Goal: Task Accomplishment & Management: Manage account settings

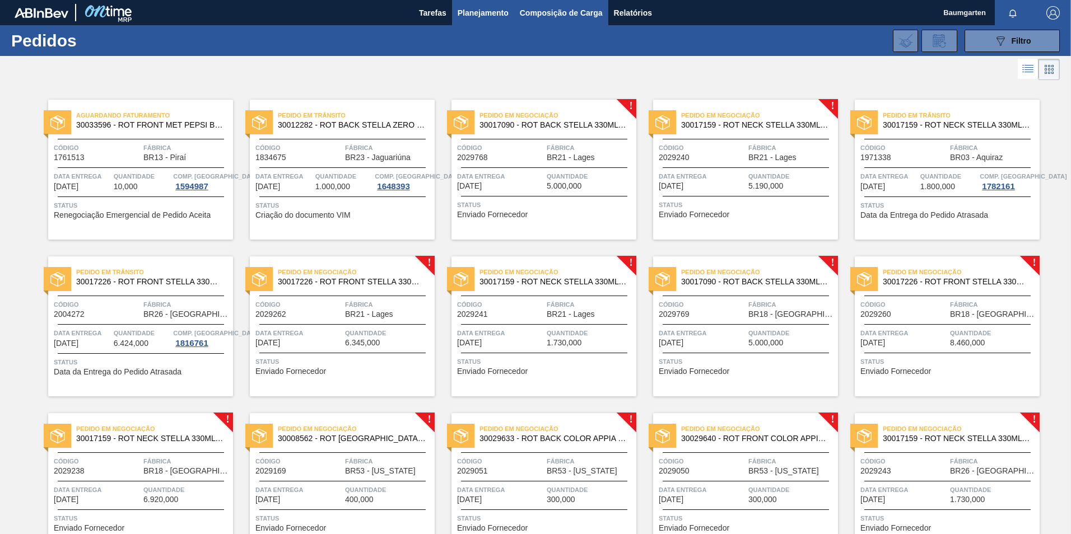
click at [521, 17] on span "Composição de Carga" at bounding box center [561, 12] width 83 height 13
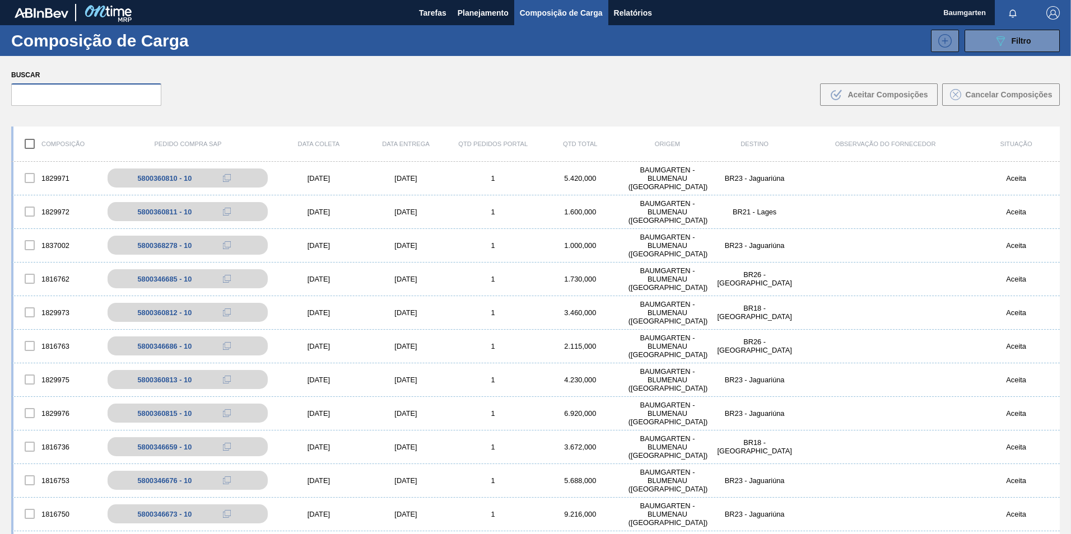
click at [73, 93] on input "text" at bounding box center [86, 94] width 150 height 22
click at [92, 96] on input "text" at bounding box center [86, 94] width 150 height 22
paste input "5800360811"
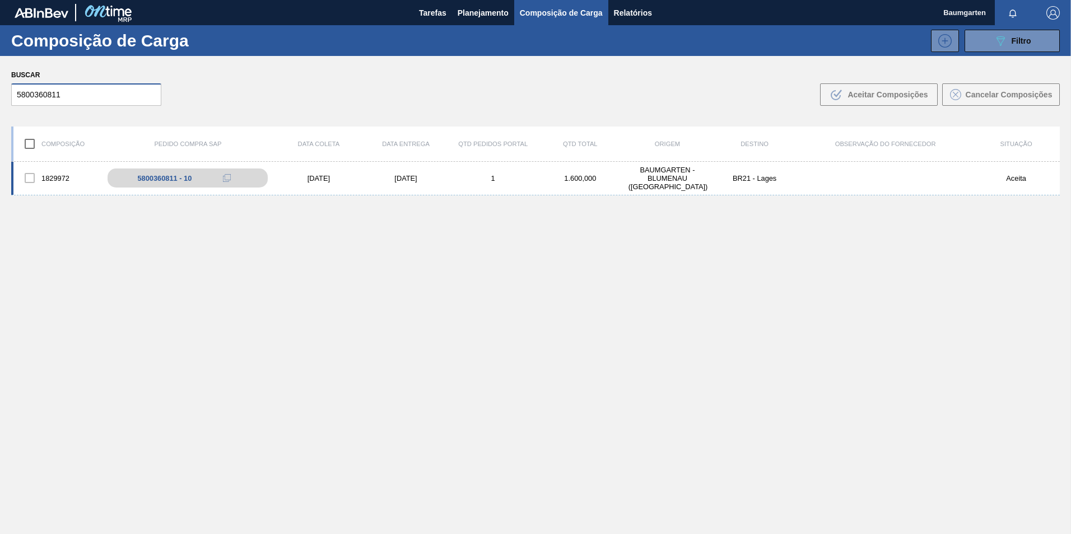
type input "5800360811"
click at [55, 174] on div "1829972" at bounding box center [56, 178] width 87 height 24
click at [55, 166] on div "1829972" at bounding box center [56, 178] width 87 height 24
click at [55, 162] on div "1829972 5800360811 - 10 [DATE] [DATE] 1 1.600,000 BAUMGARTEN - [GEOGRAPHIC_DATA…" at bounding box center [535, 179] width 1048 height 34
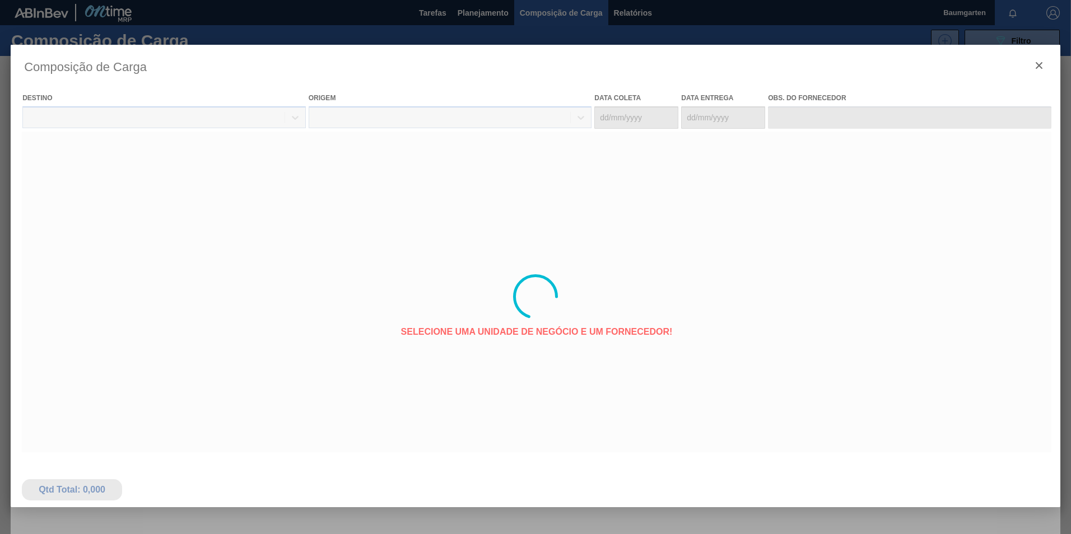
type coleta "[DATE]"
type entrega "[DATE]"
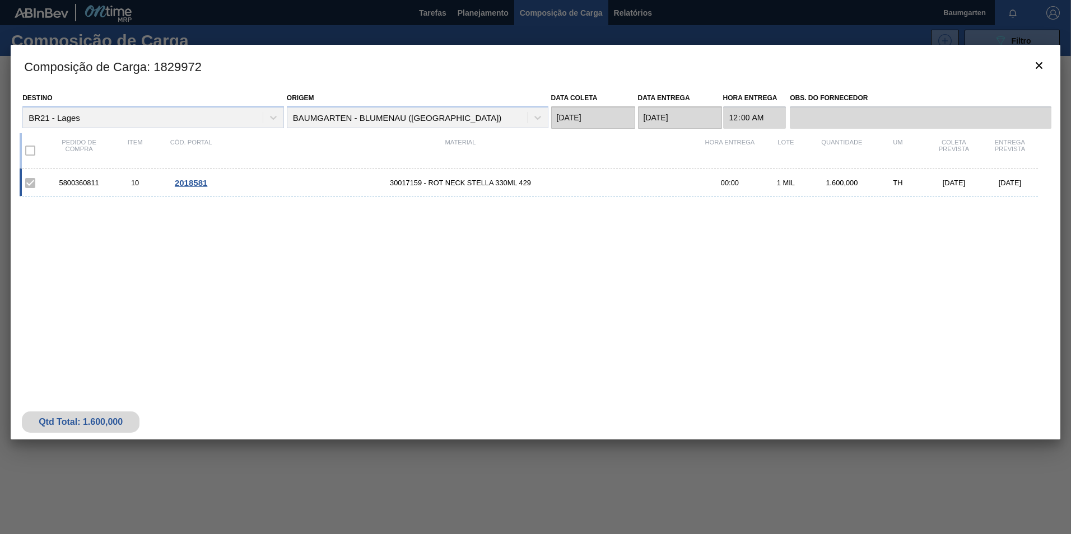
click at [181, 178] on span "2018581" at bounding box center [191, 183] width 32 height 10
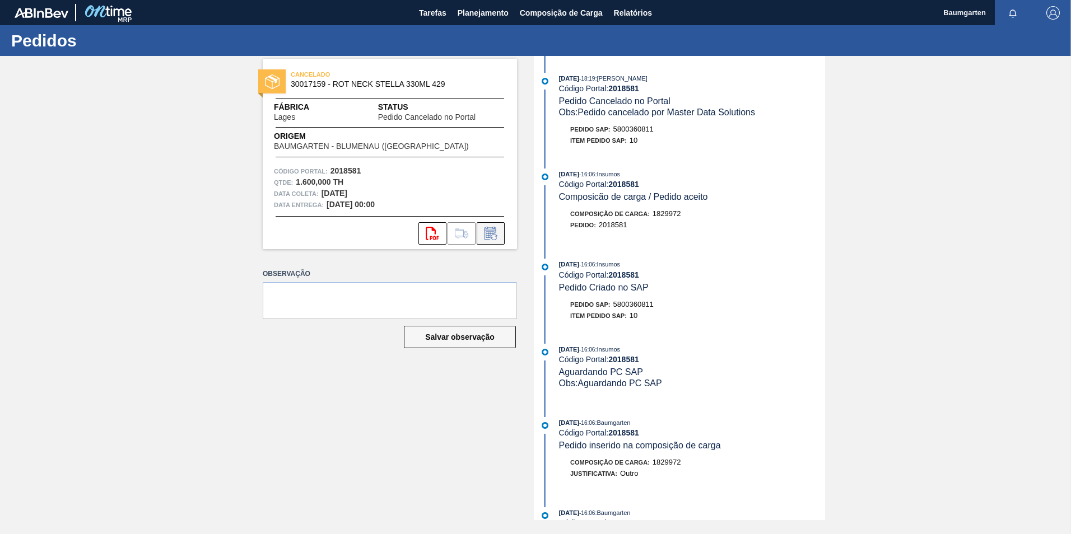
click at [491, 233] on icon at bounding box center [489, 234] width 8 height 7
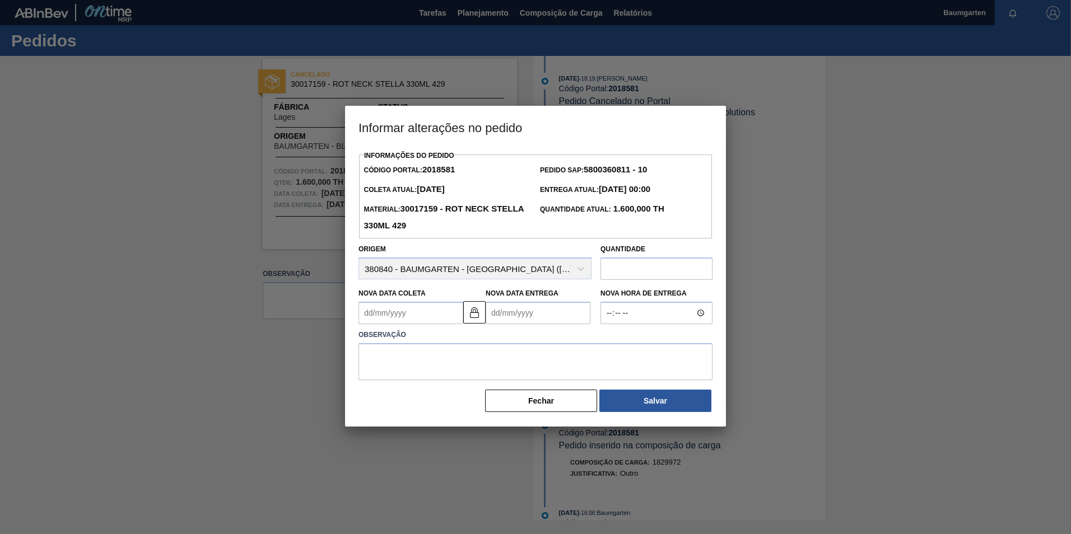
click at [637, 273] on input "text" at bounding box center [656, 269] width 112 height 22
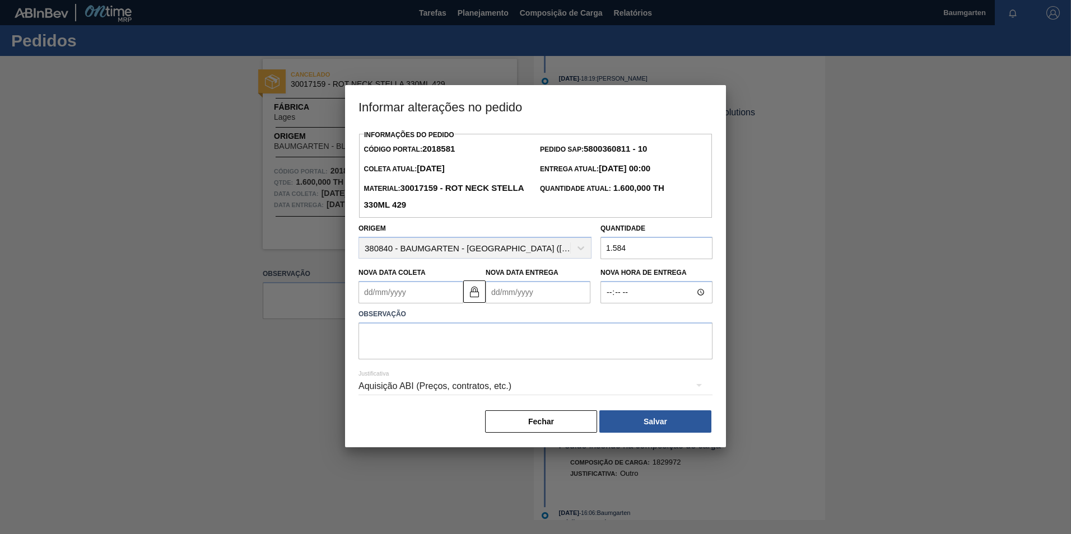
type input "1.584"
click at [470, 292] on img at bounding box center [474, 291] width 13 height 13
click at [420, 295] on Coleta2018581 "Nova Data Coleta" at bounding box center [410, 292] width 105 height 22
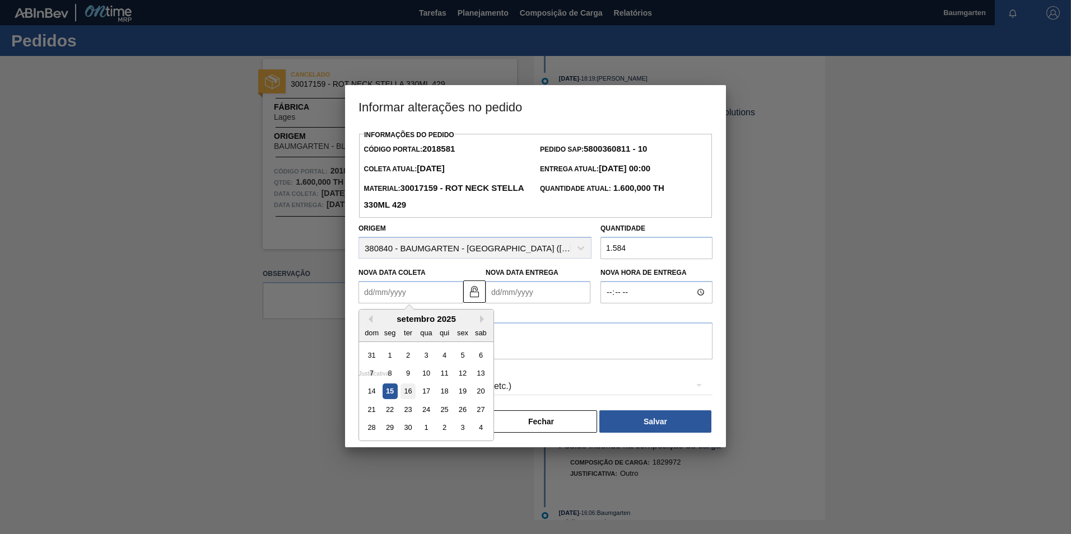
click at [410, 392] on div "16" at bounding box center [407, 391] width 15 height 15
type Coleta2018581 "[DATE]"
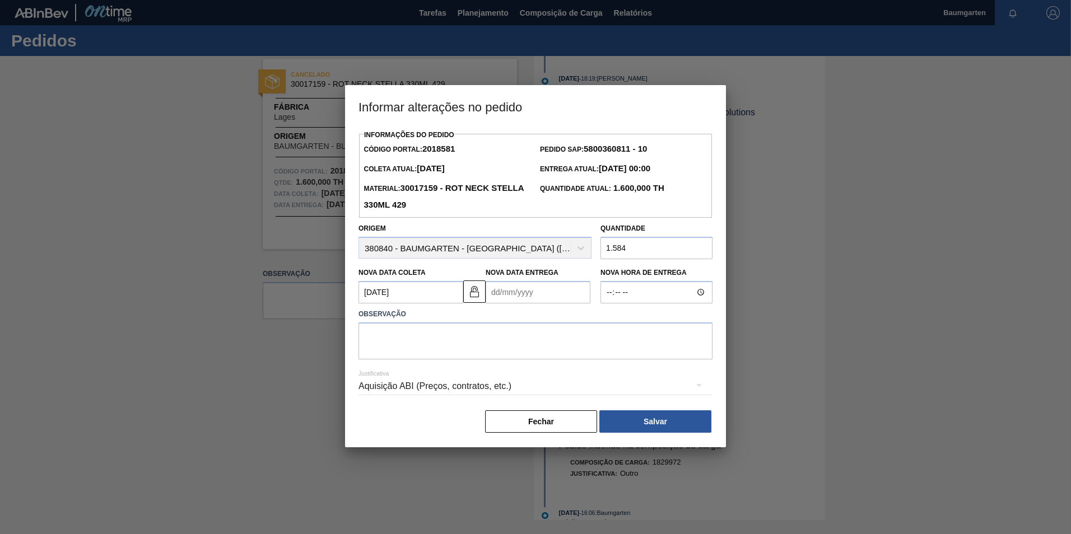
click at [502, 293] on Entrega2018581 "Nova Data Entrega" at bounding box center [537, 292] width 105 height 22
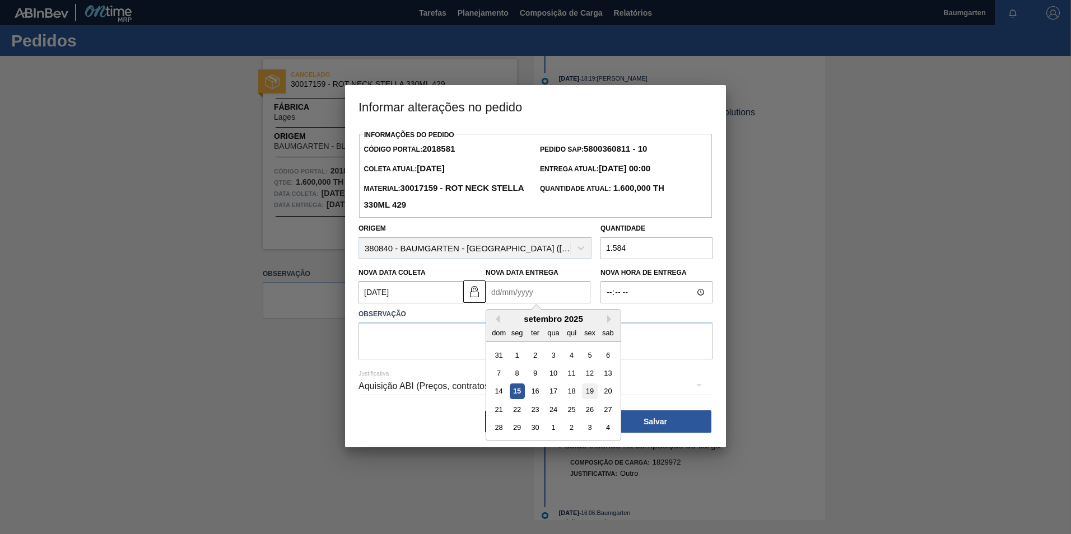
click at [586, 394] on div "19" at bounding box center [589, 391] width 15 height 15
type Entrega2018581 "[DATE]"
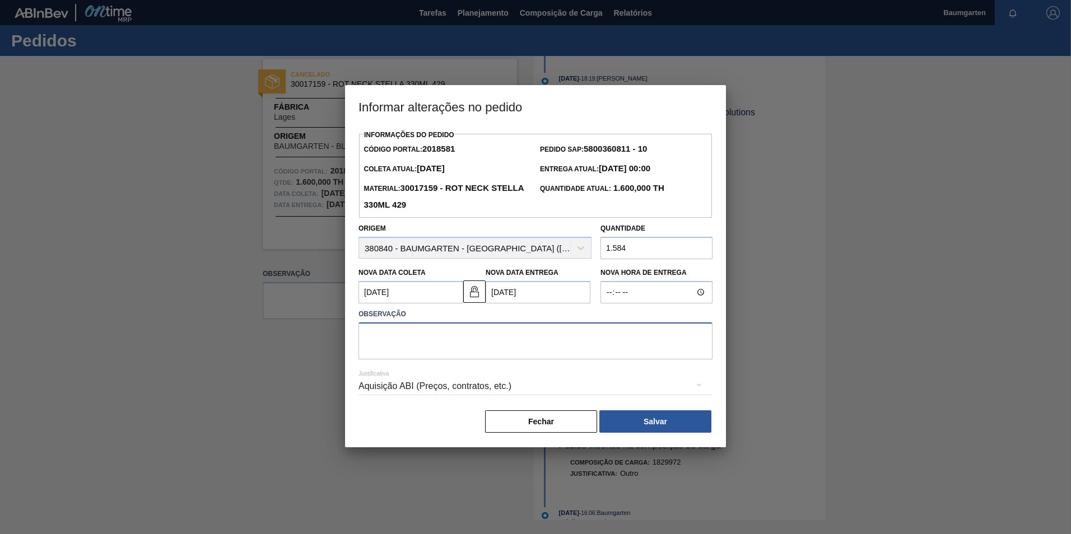
click at [422, 338] on textarea at bounding box center [535, 341] width 354 height 37
type textarea "alteração de data e quantidade"
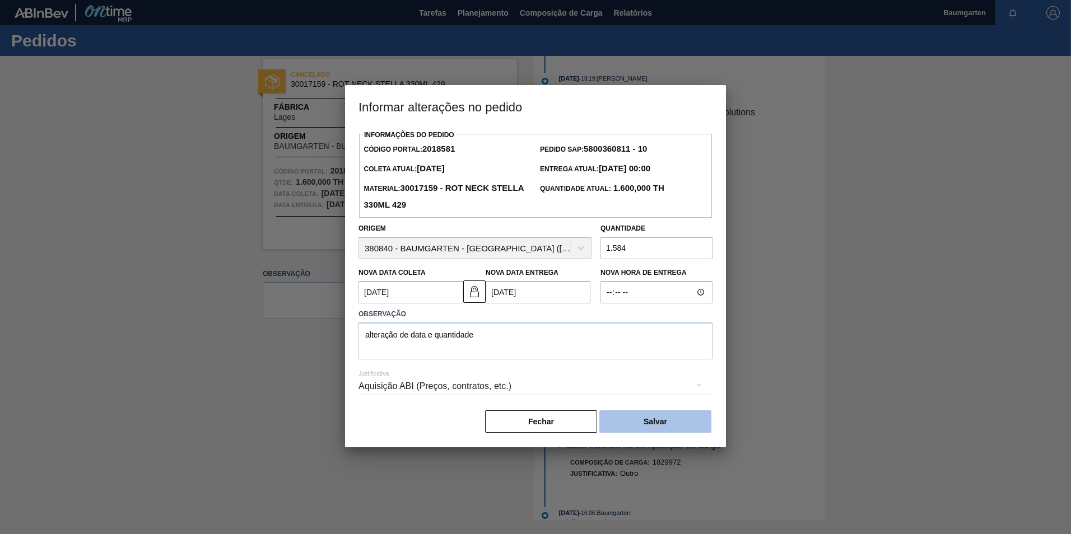
click at [675, 425] on button "Salvar" at bounding box center [655, 421] width 112 height 22
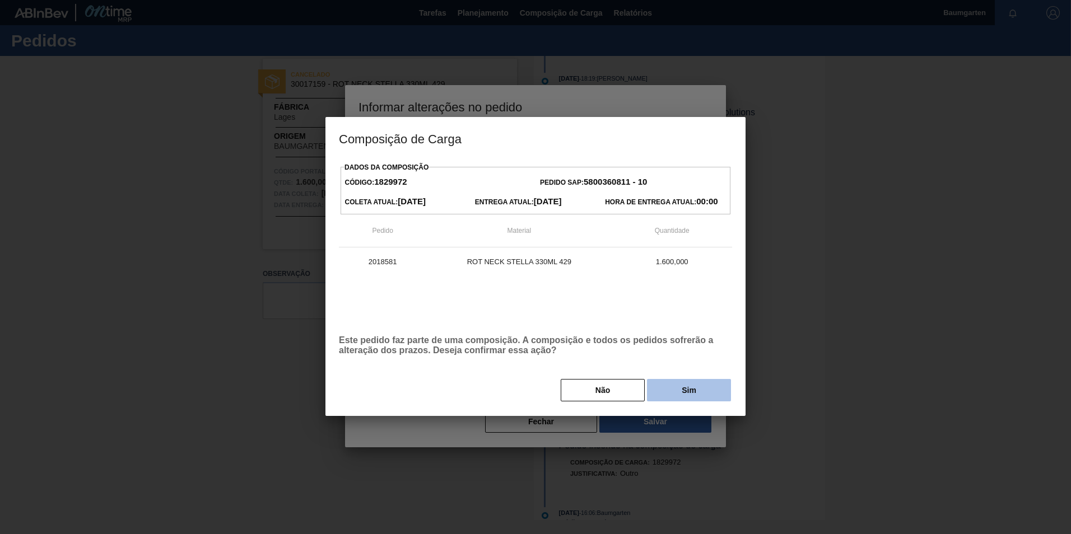
click at [676, 394] on button "Sim" at bounding box center [689, 390] width 84 height 22
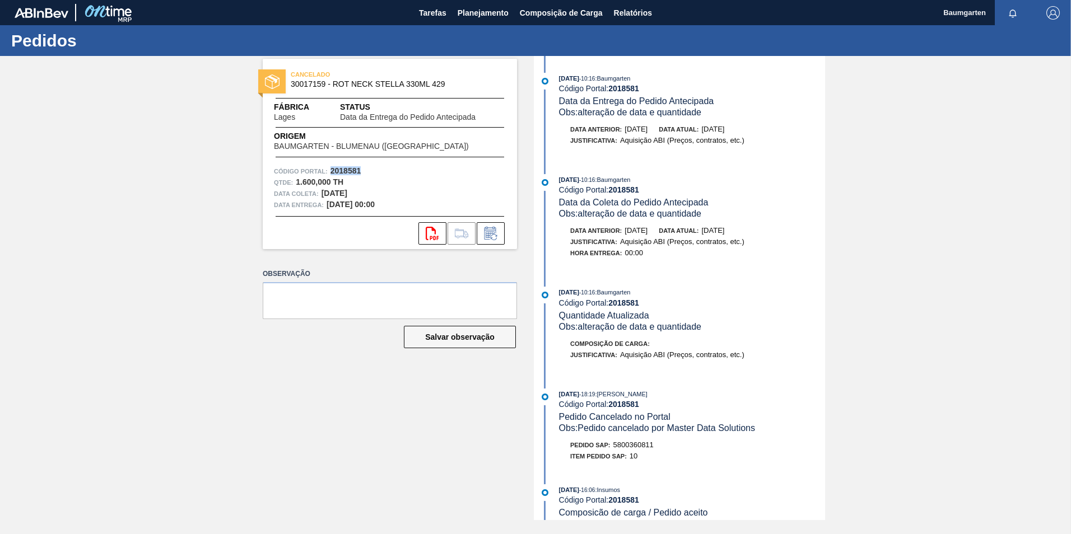
drag, startPoint x: 362, startPoint y: 172, endPoint x: 329, endPoint y: 174, distance: 33.1
click at [329, 174] on div "Código Portal: 2018581" at bounding box center [390, 171] width 232 height 11
copy strong "2018581"
click at [478, 13] on span "Planejamento" at bounding box center [482, 12] width 51 height 13
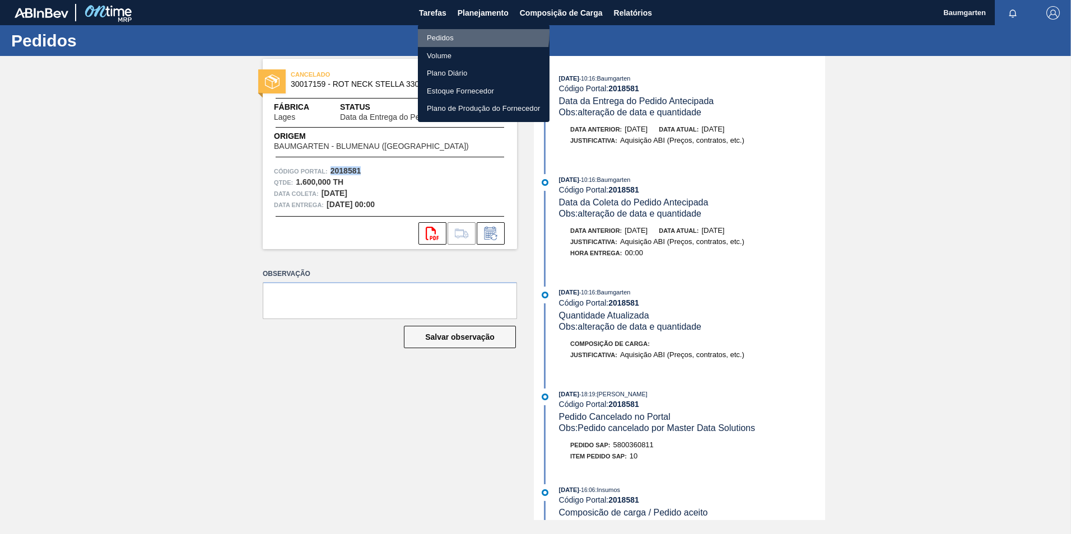
click at [447, 32] on li "Pedidos" at bounding box center [484, 38] width 132 height 18
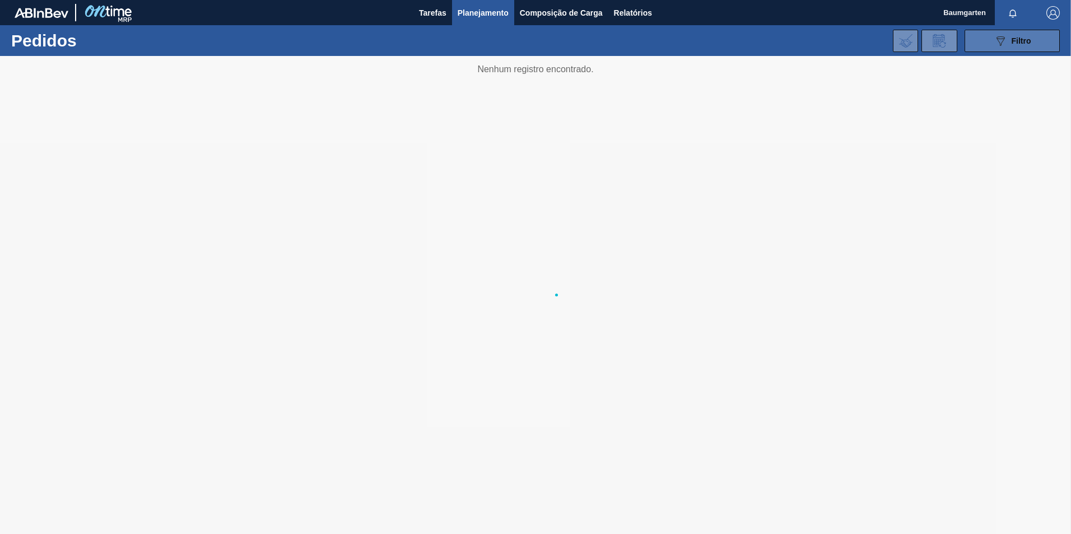
click at [988, 46] on button "089F7B8B-B2A5-4AFE-B5C0-19BA573D28AC Filtro" at bounding box center [1011, 41] width 95 height 22
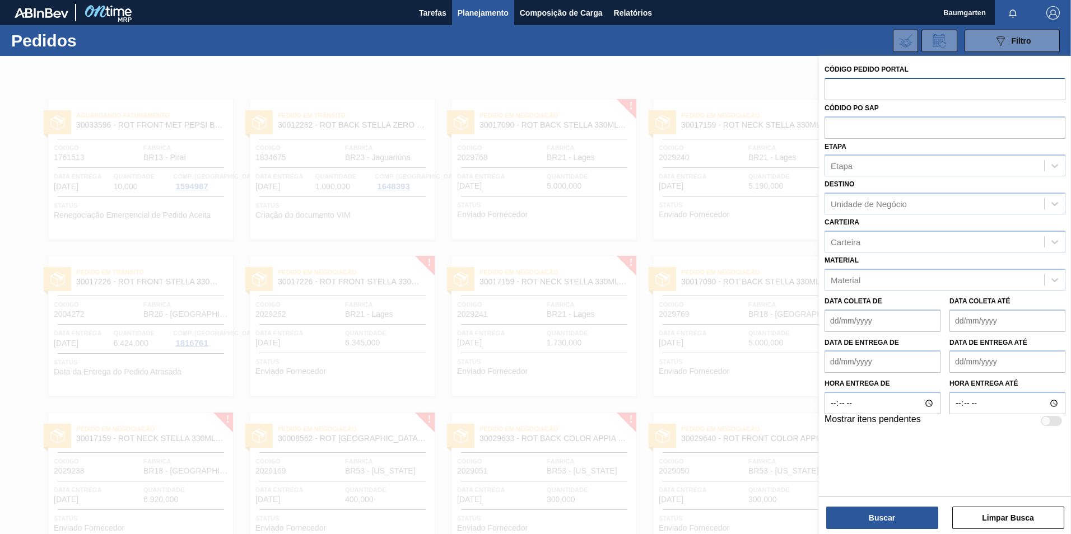
click at [872, 94] on input "text" at bounding box center [944, 88] width 241 height 21
paste input "2018581"
type input "2018581"
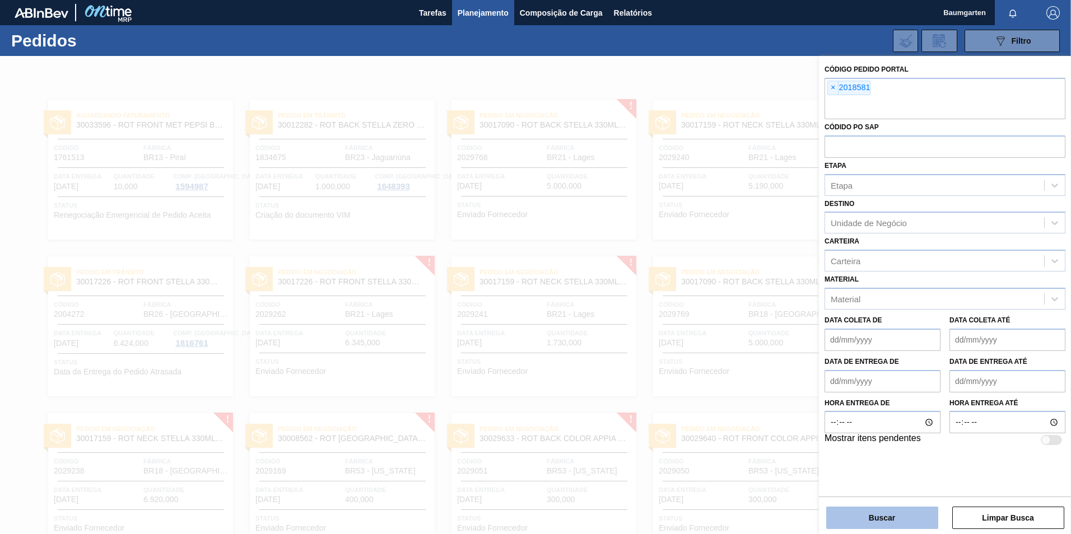
click at [873, 512] on button "Buscar" at bounding box center [882, 518] width 112 height 22
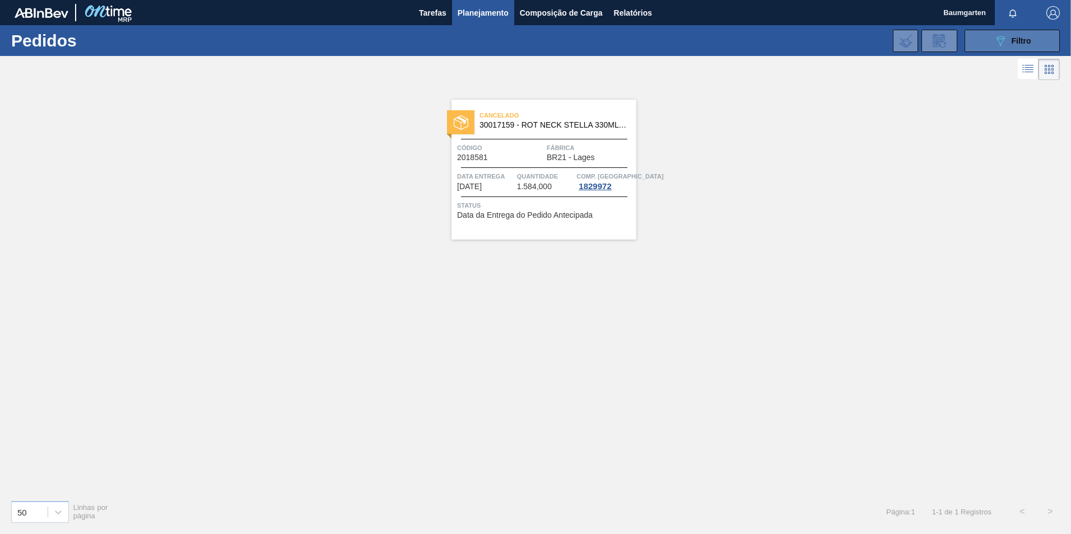
click at [1000, 41] on icon "089F7B8B-B2A5-4AFE-B5C0-19BA573D28AC" at bounding box center [999, 40] width 13 height 13
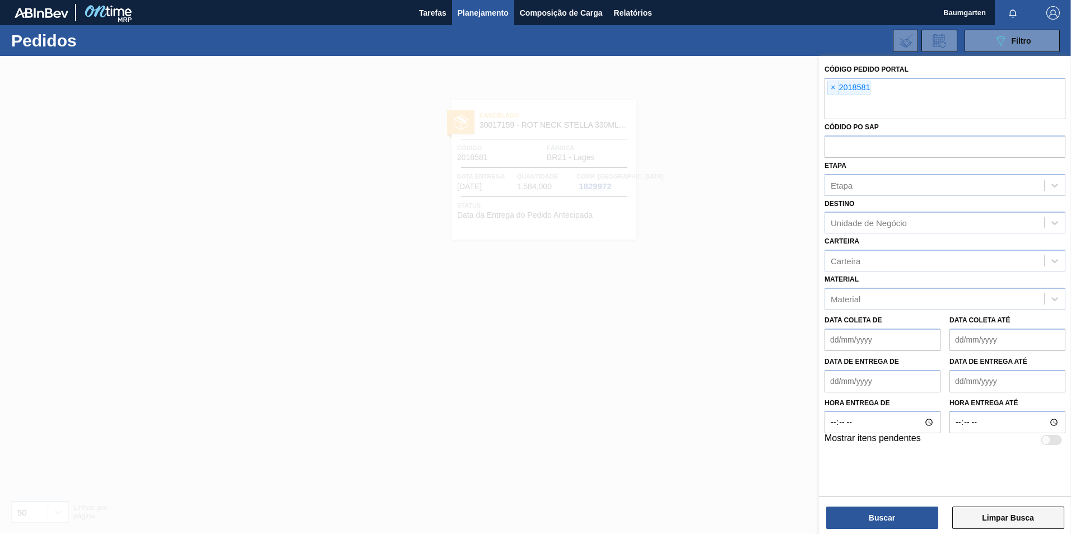
click at [1000, 519] on button "Limpar Busca" at bounding box center [1008, 518] width 112 height 22
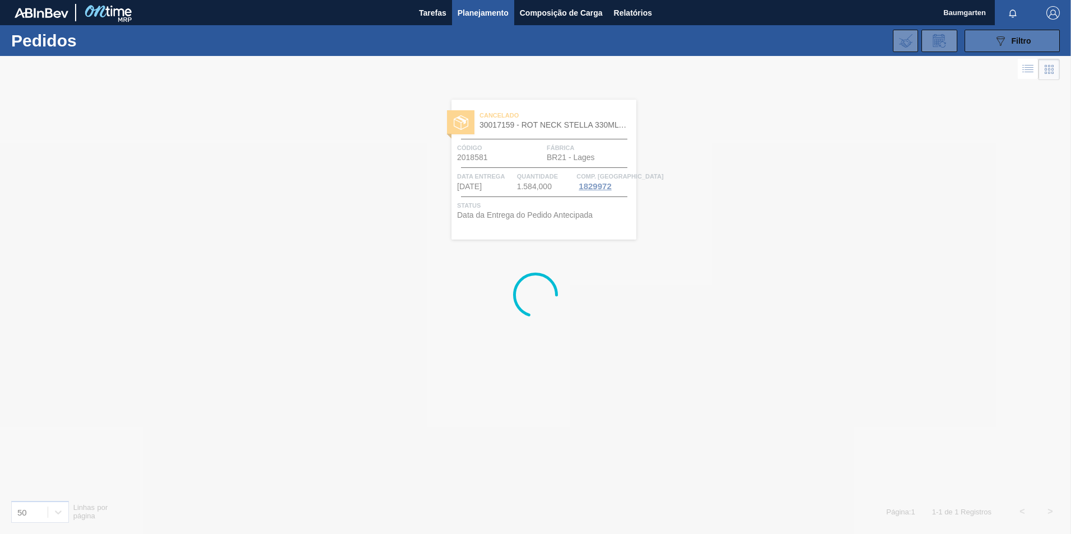
click at [988, 41] on button "089F7B8B-B2A5-4AFE-B5C0-19BA573D28AC Filtro" at bounding box center [1011, 41] width 95 height 22
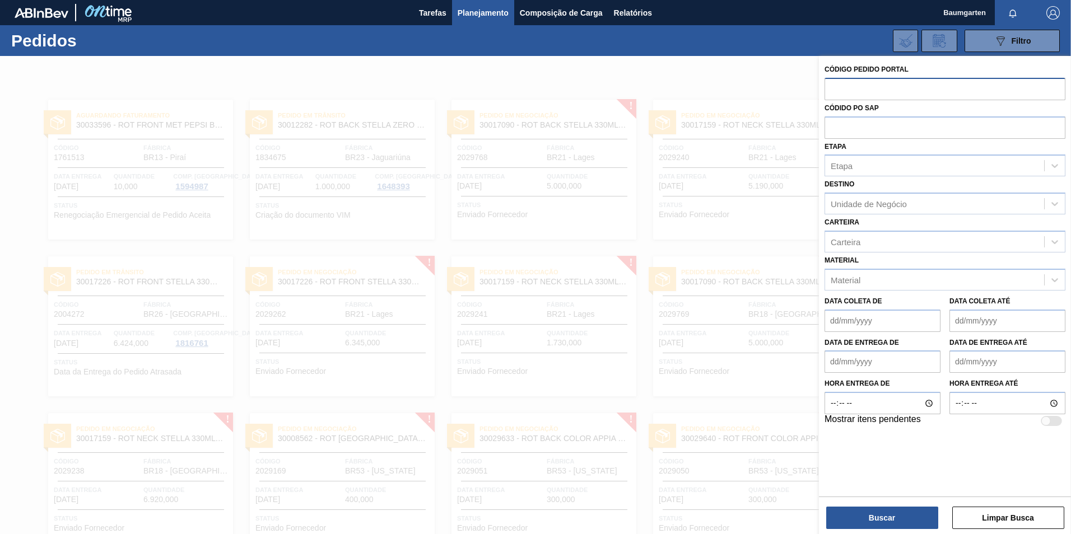
click at [890, 88] on input "text" at bounding box center [944, 88] width 241 height 21
paste input "2029768"
type input "2029768"
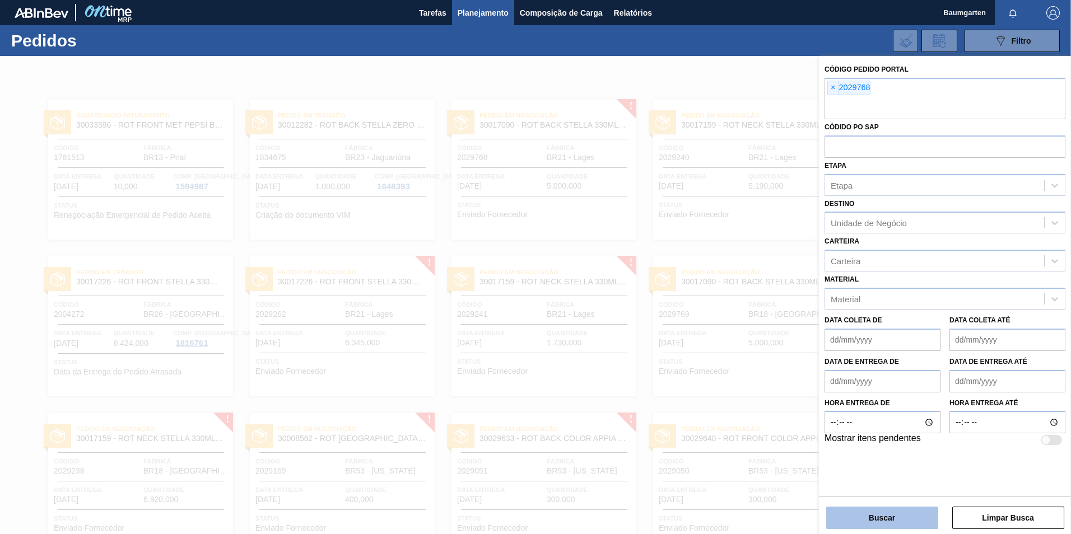
click at [894, 517] on button "Buscar" at bounding box center [882, 518] width 112 height 22
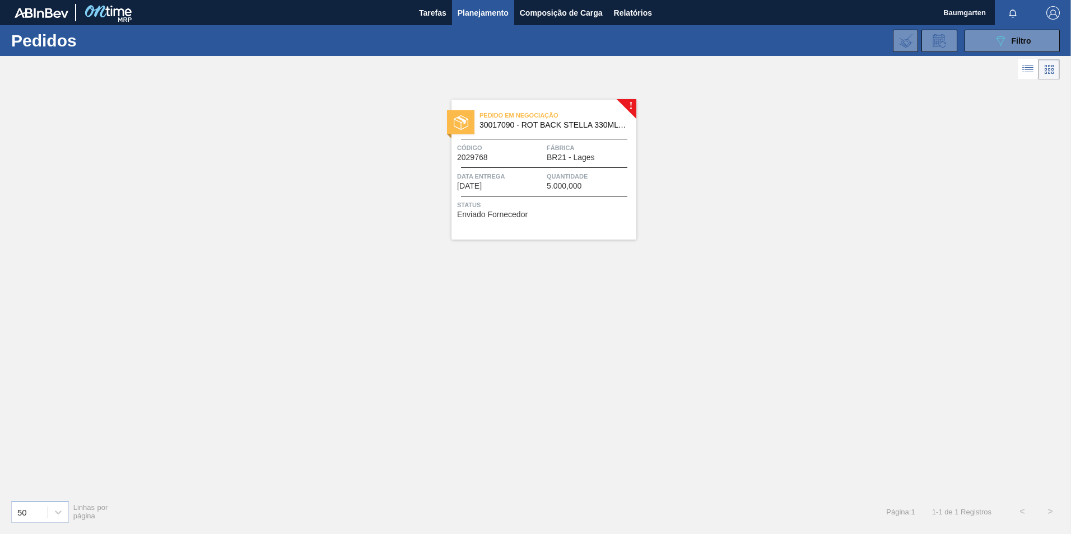
click at [563, 122] on span "30017090 - ROT BACK STELLA 330ML 429" at bounding box center [553, 125] width 148 height 8
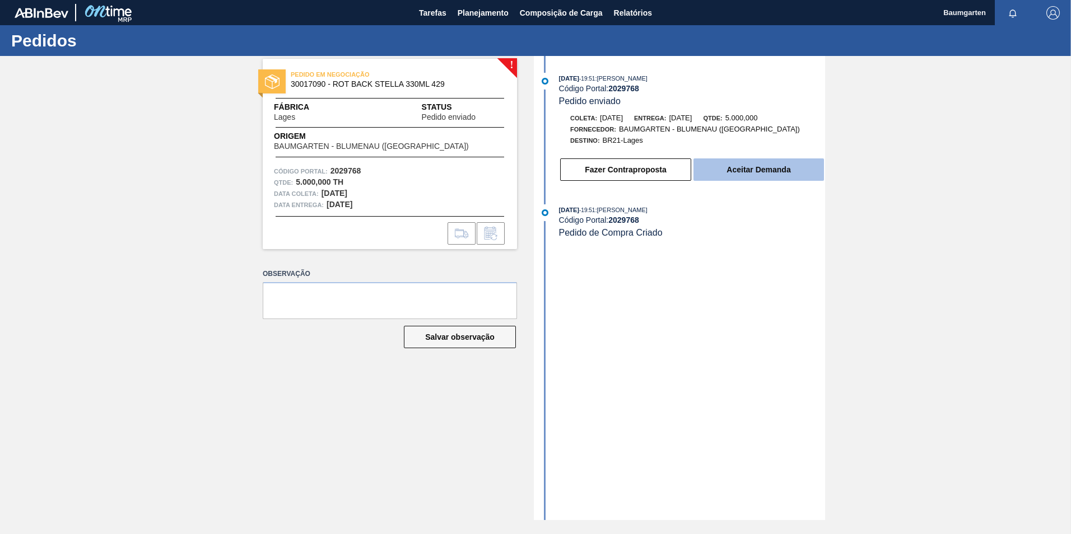
click at [734, 166] on button "Aceitar Demanda" at bounding box center [758, 169] width 130 height 22
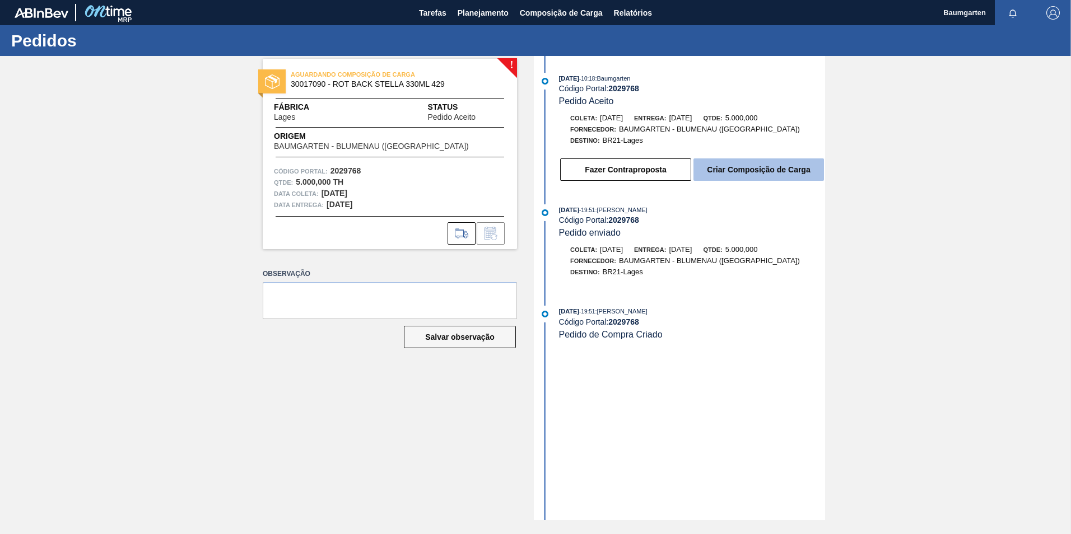
click at [740, 174] on button "Criar Composição de Carga" at bounding box center [758, 169] width 130 height 22
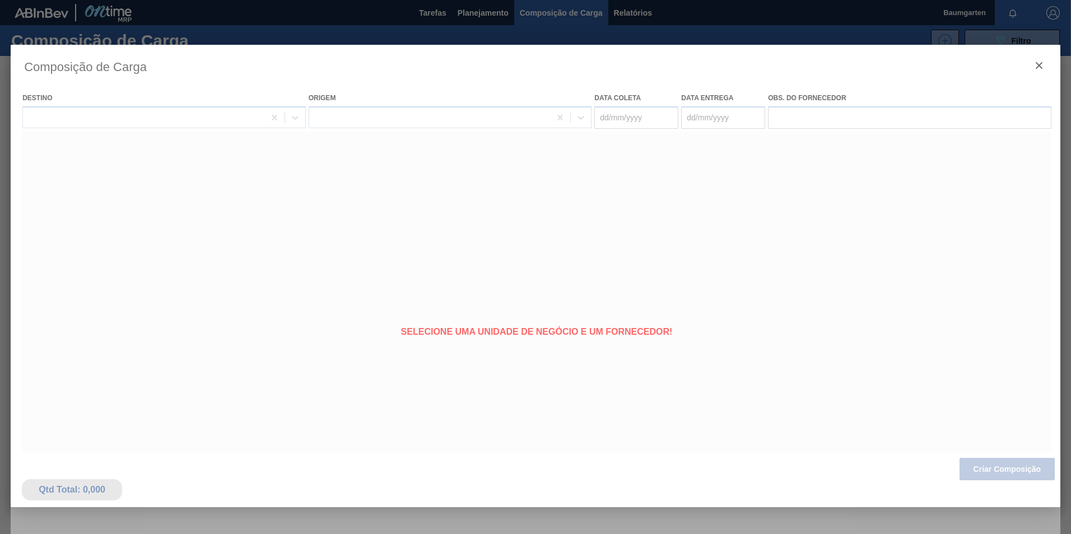
type coleta "[DATE]"
type entrega "[DATE]"
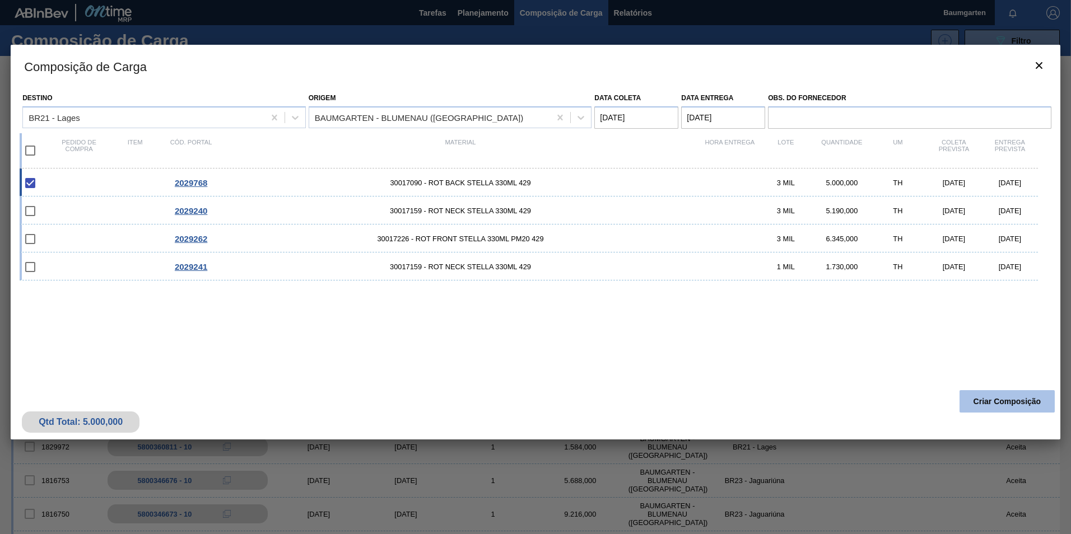
click at [1020, 395] on button "Criar Composição" at bounding box center [1006, 401] width 95 height 22
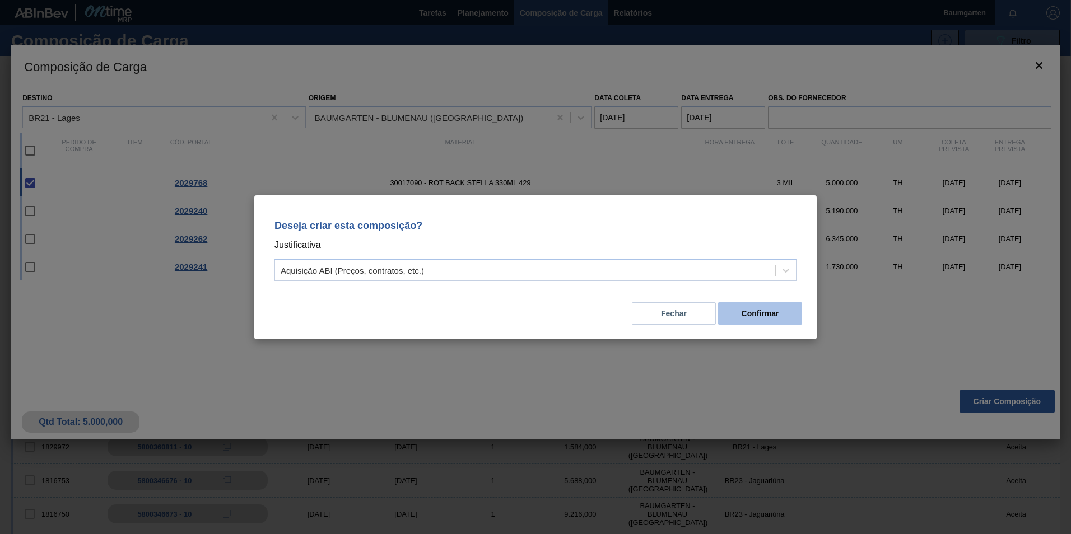
click at [762, 317] on button "Confirmar" at bounding box center [760, 313] width 84 height 22
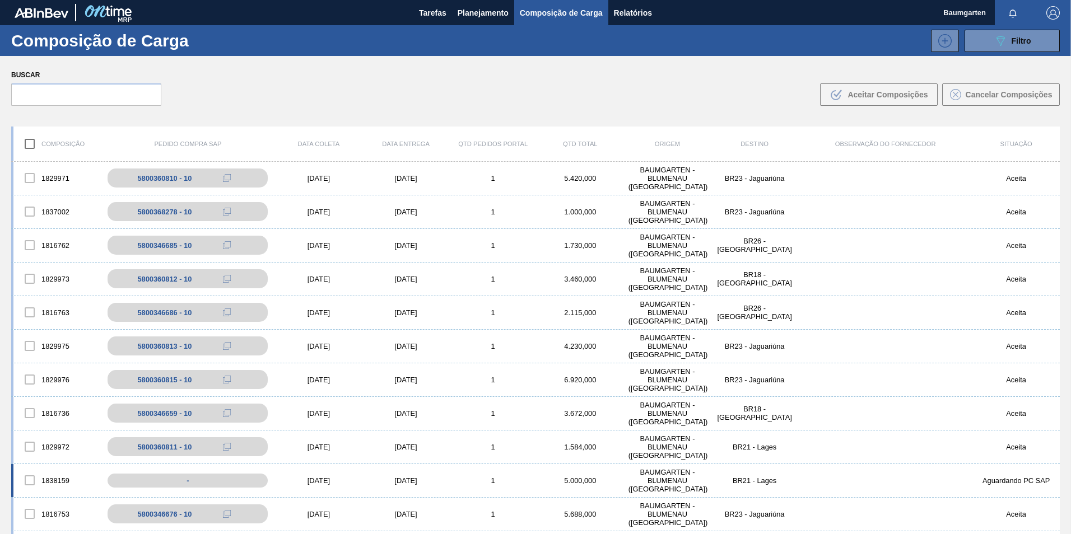
click at [56, 470] on div "1838159" at bounding box center [56, 481] width 87 height 24
click at [49, 478] on div "1838159" at bounding box center [56, 481] width 87 height 24
click at [58, 465] on div "1838159 - [DATE] [DATE] 1 5.000,000 BAUMGARTEN - [GEOGRAPHIC_DATA] ([GEOGRAPHIC…" at bounding box center [535, 481] width 1048 height 34
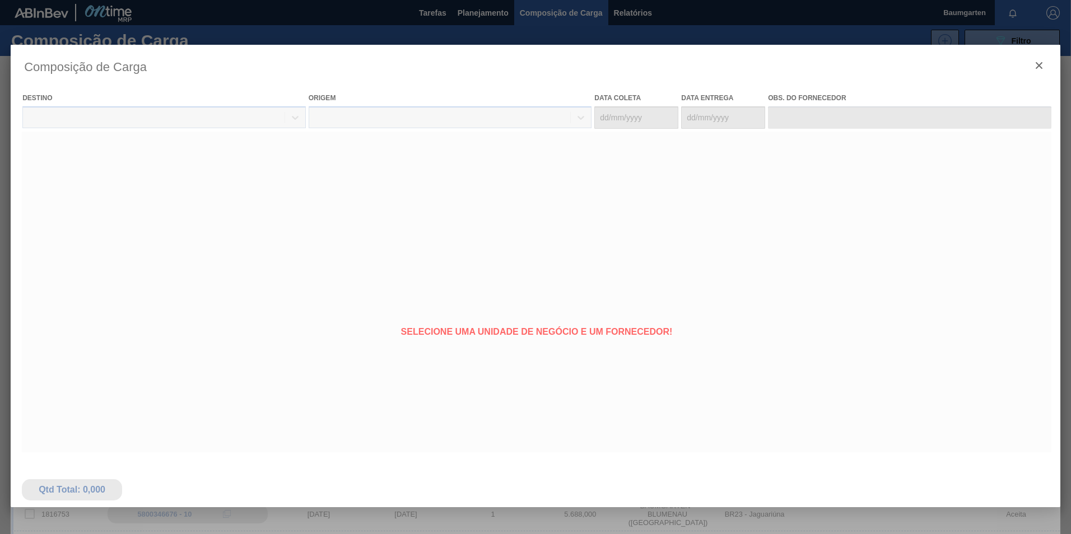
type coleta "[DATE]"
type entrega "[DATE]"
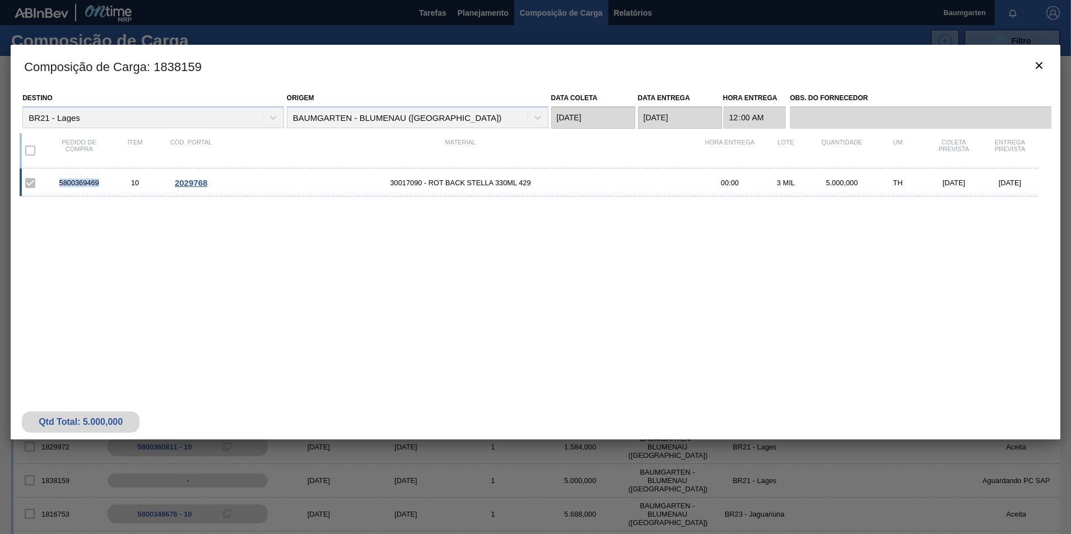
drag, startPoint x: 100, startPoint y: 184, endPoint x: 57, endPoint y: 187, distance: 43.2
click at [57, 187] on div "5800369469" at bounding box center [79, 183] width 56 height 8
copy div "5800369469"
click at [200, 179] on span "2029768" at bounding box center [191, 183] width 32 height 10
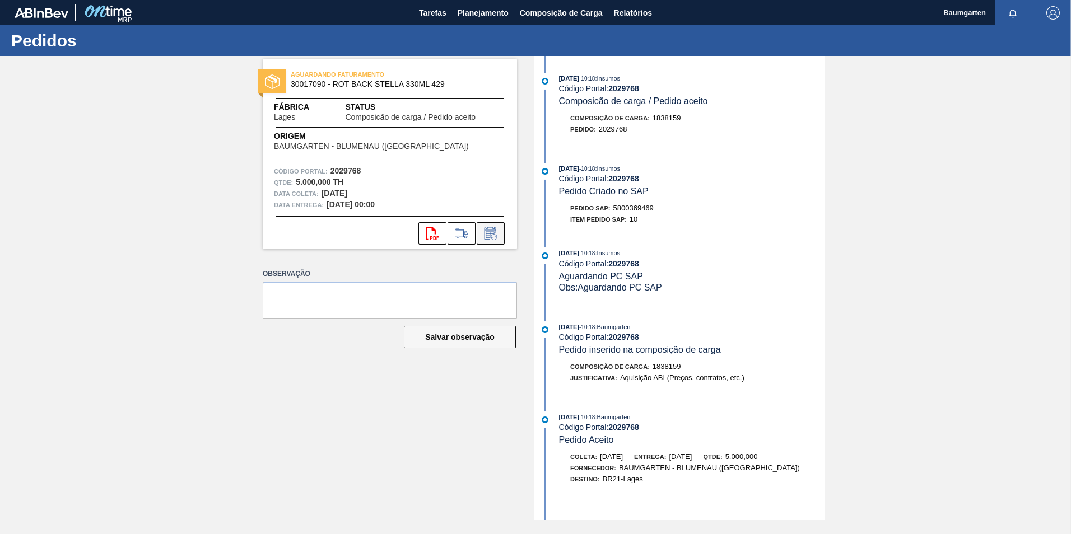
click at [491, 237] on icon at bounding box center [491, 233] width 18 height 13
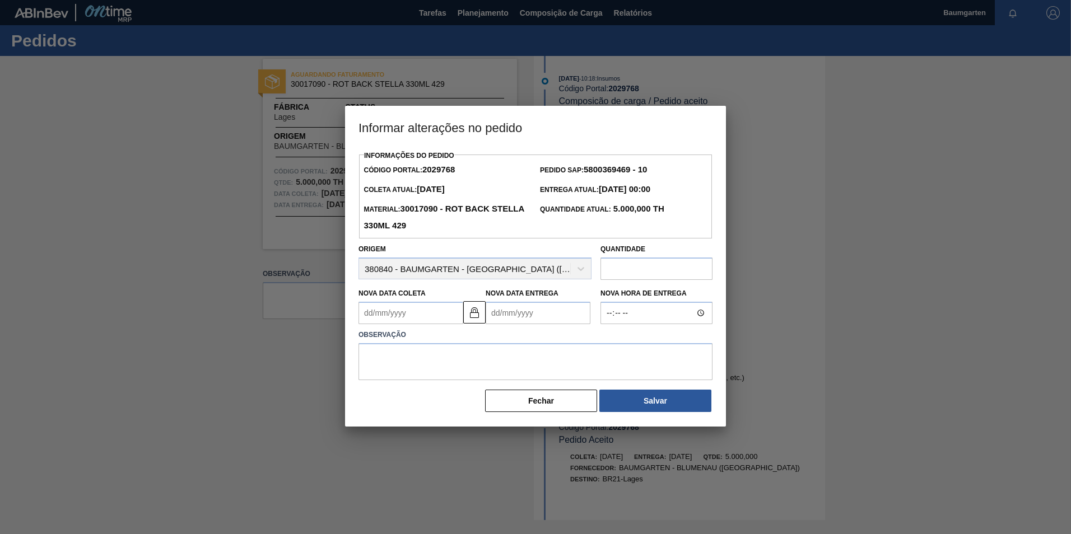
click at [445, 315] on Coleta2029768 "Nova Data Coleta" at bounding box center [410, 313] width 105 height 22
click at [474, 315] on img at bounding box center [474, 312] width 13 height 13
click at [420, 321] on Coleta2029768 "Nova Data Coleta" at bounding box center [410, 313] width 105 height 22
click at [408, 416] on div "16" at bounding box center [407, 412] width 15 height 15
type Coleta2029768 "[DATE]"
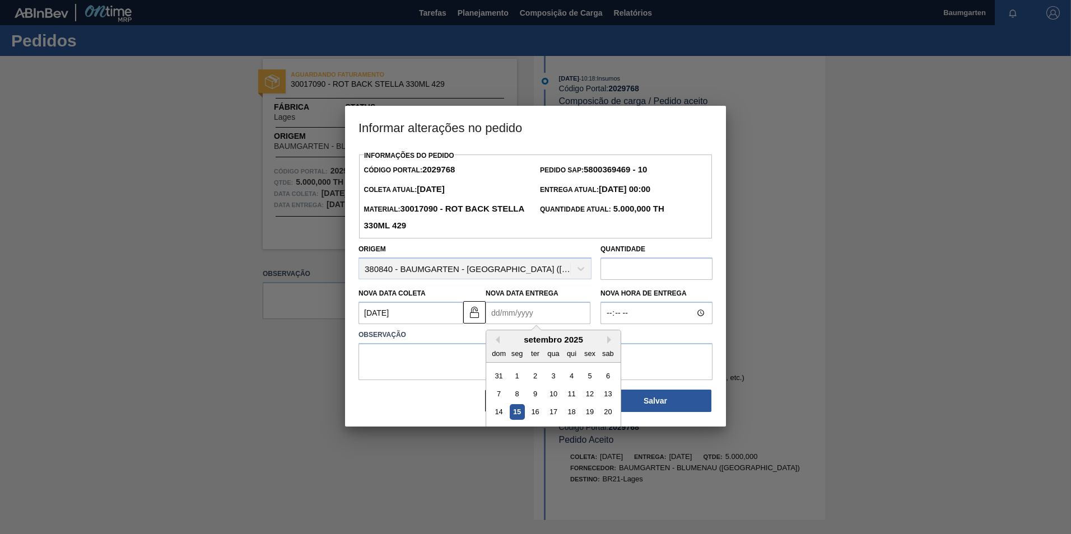
click at [538, 323] on Entrega2029768 "Nova Data Entrega" at bounding box center [537, 313] width 105 height 22
click at [586, 412] on div "19" at bounding box center [589, 412] width 15 height 15
type Entrega2029768 "[DATE]"
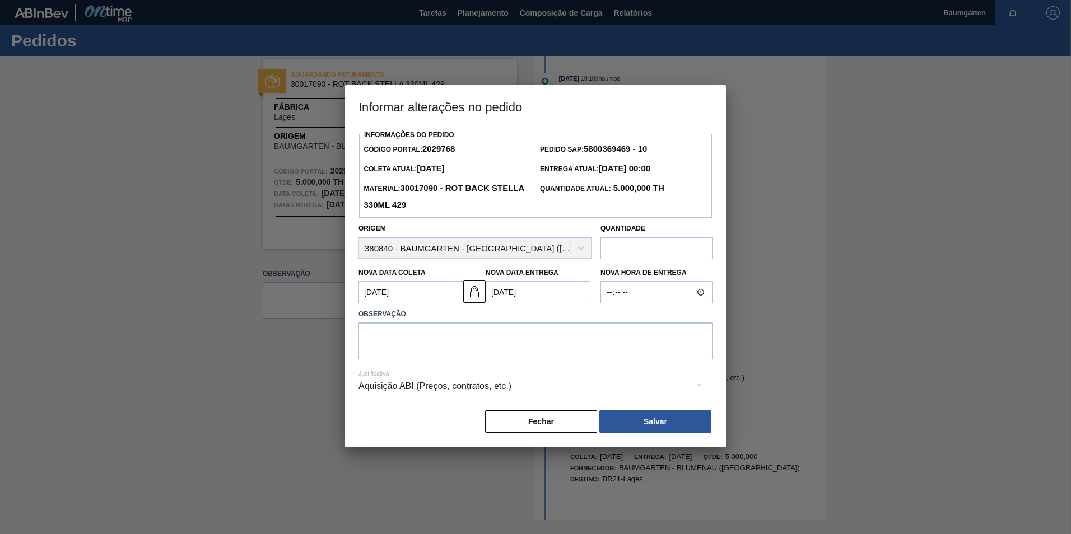
click at [635, 238] on div "Quantidade" at bounding box center [656, 240] width 112 height 39
click at [634, 248] on input "text" at bounding box center [656, 248] width 112 height 22
type input "1.104"
click at [598, 324] on textarea at bounding box center [535, 341] width 354 height 37
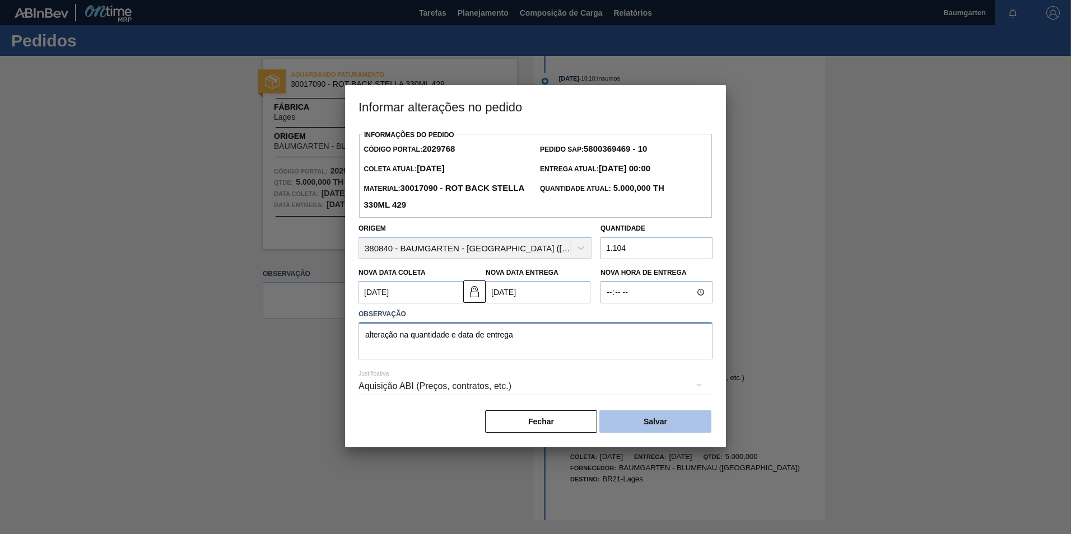
type textarea "alteração na quantidade e data de entrega"
click at [667, 431] on button "Salvar" at bounding box center [655, 421] width 112 height 22
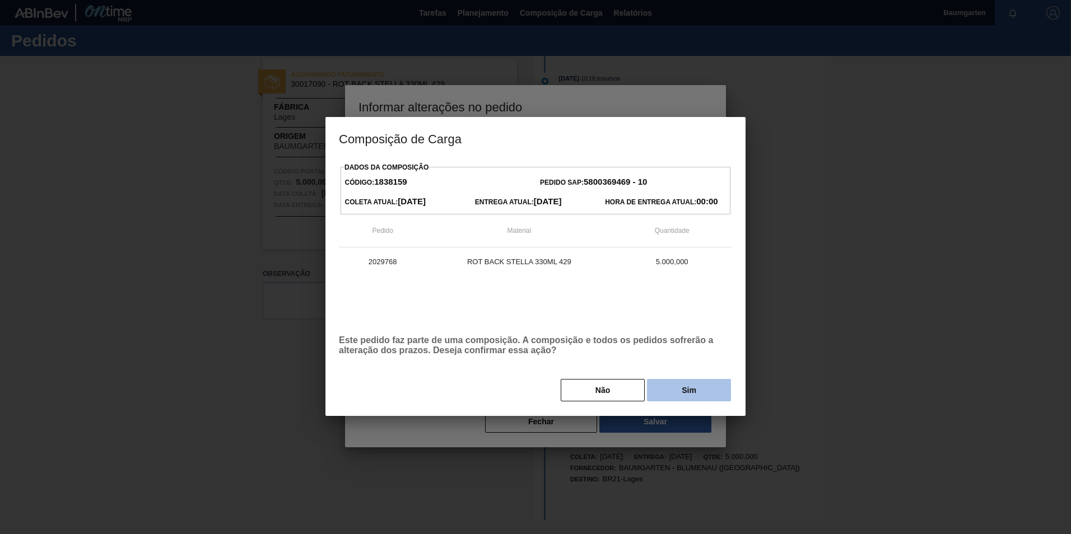
click at [697, 384] on button "Sim" at bounding box center [689, 390] width 84 height 22
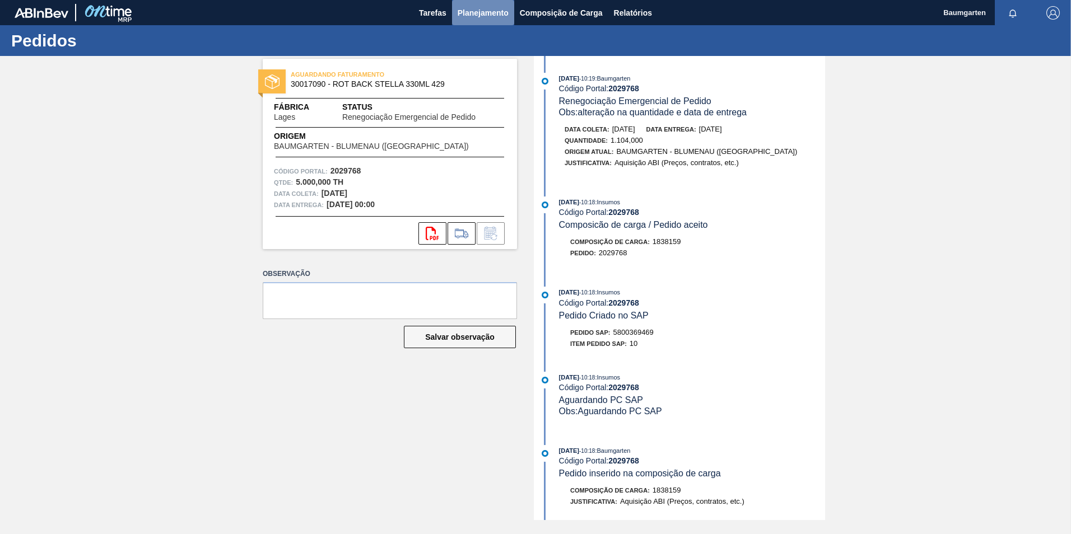
click at [489, 23] on button "Planejamento" at bounding box center [483, 12] width 62 height 25
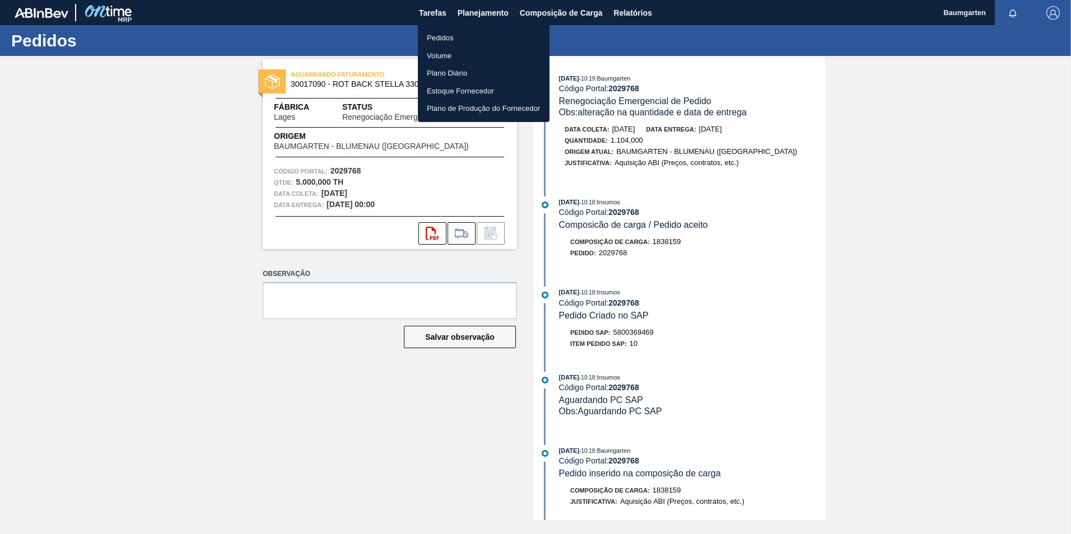
click at [453, 33] on li "Pedidos" at bounding box center [484, 38] width 132 height 18
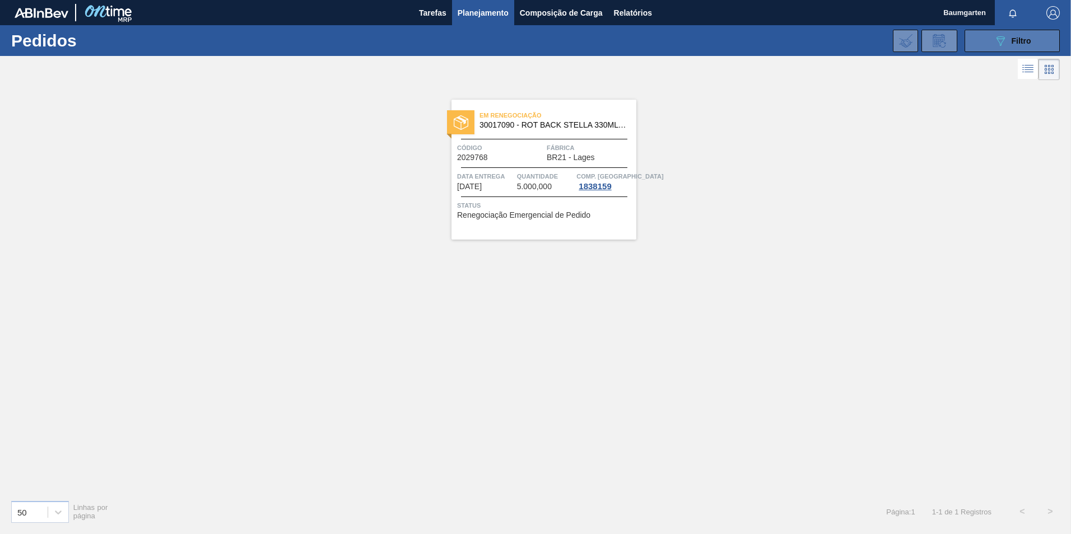
click at [997, 44] on icon "089F7B8B-B2A5-4AFE-B5C0-19BA573D28AC" at bounding box center [999, 40] width 13 height 13
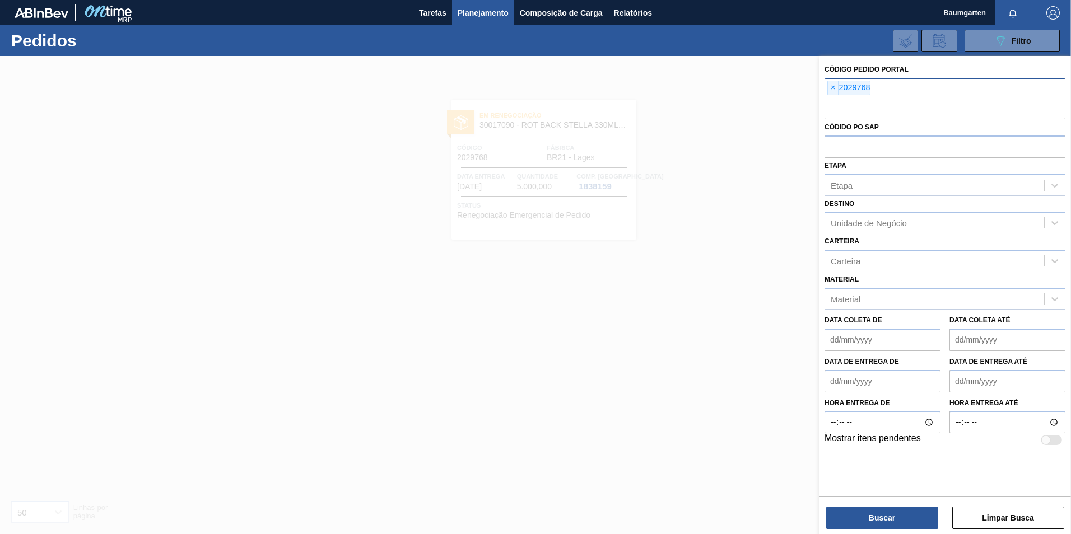
drag, startPoint x: 924, startPoint y: 92, endPoint x: 848, endPoint y: 90, distance: 76.2
click at [909, 92] on div "× 2029768" at bounding box center [944, 98] width 241 height 41
click at [832, 90] on span "×" at bounding box center [833, 87] width 11 height 13
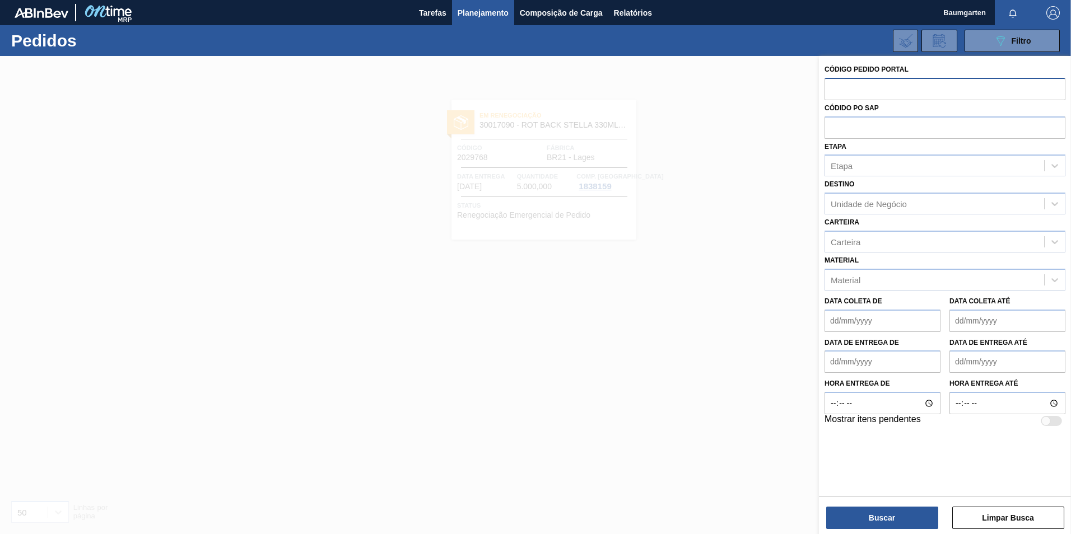
paste input "2029262"
type input "2029262"
click at [904, 516] on button "Buscar" at bounding box center [882, 518] width 112 height 22
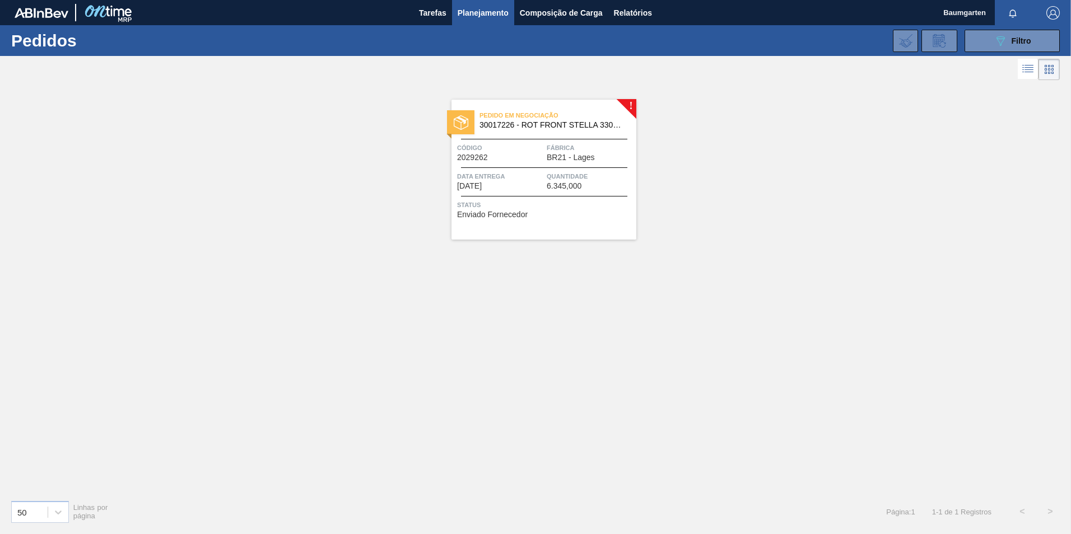
click at [548, 125] on span "30017226 - ROT FRONT STELLA 330ML PM20 429" at bounding box center [553, 125] width 148 height 8
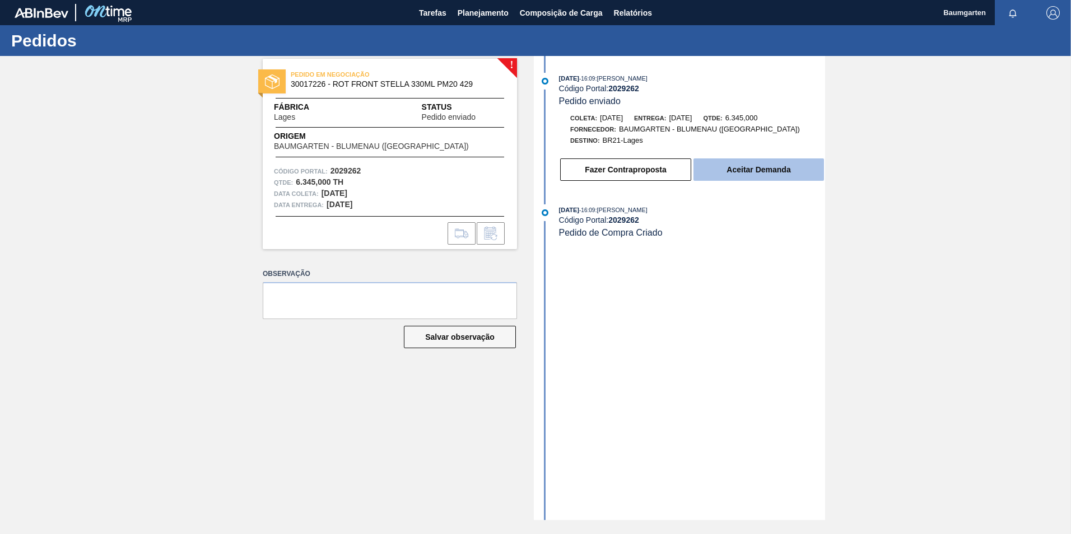
click at [735, 174] on button "Aceitar Demanda" at bounding box center [758, 169] width 130 height 22
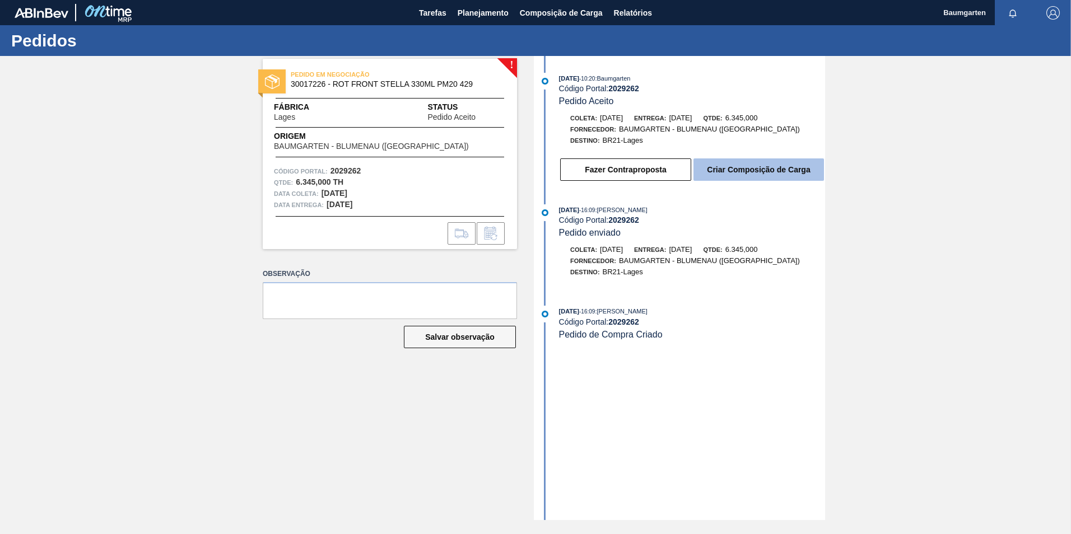
click at [750, 171] on button "Criar Composição de Carga" at bounding box center [758, 169] width 130 height 22
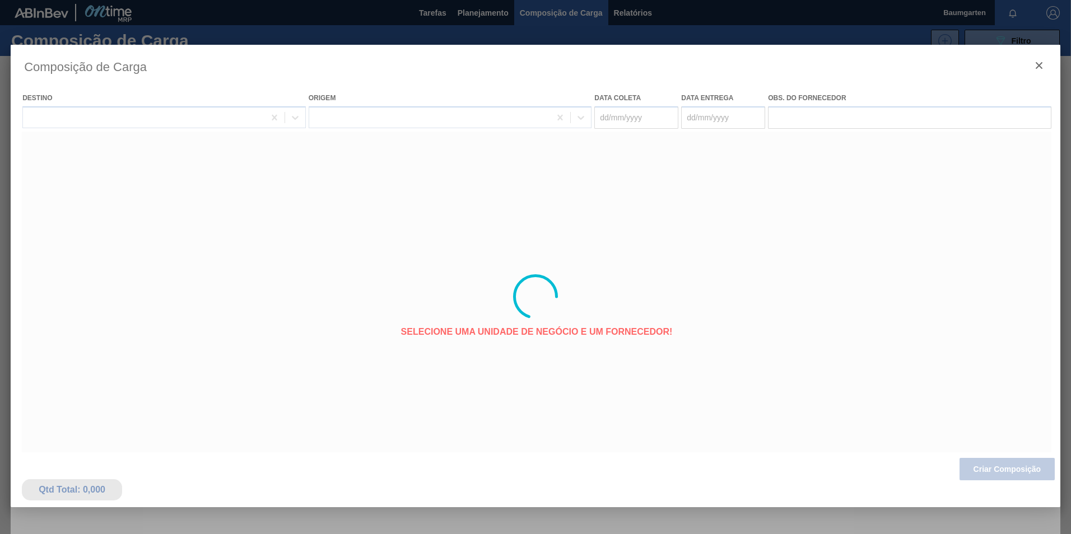
type coleta "[DATE]"
type entrega "[DATE]"
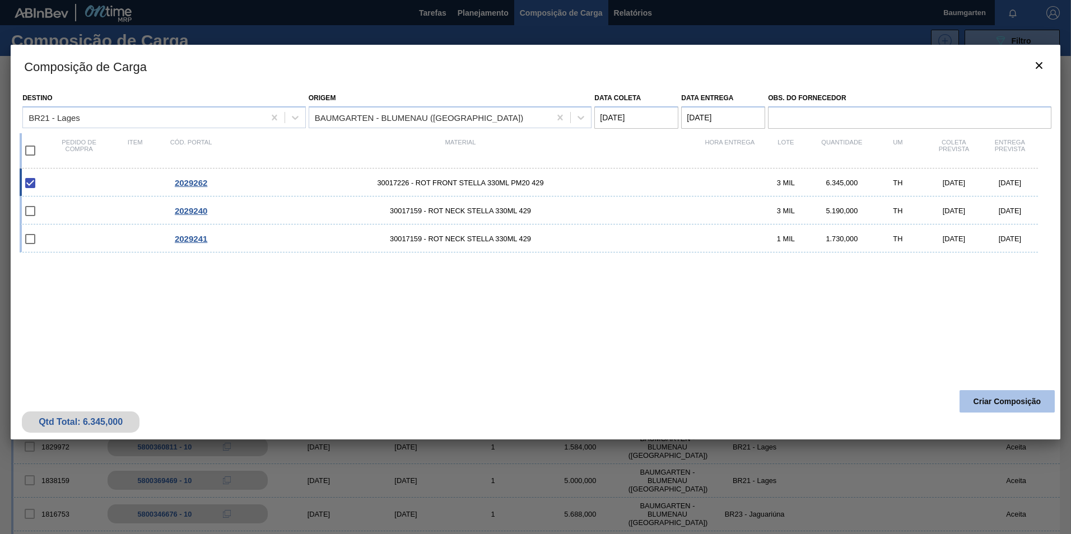
click at [996, 398] on button "Criar Composição" at bounding box center [1006, 401] width 95 height 22
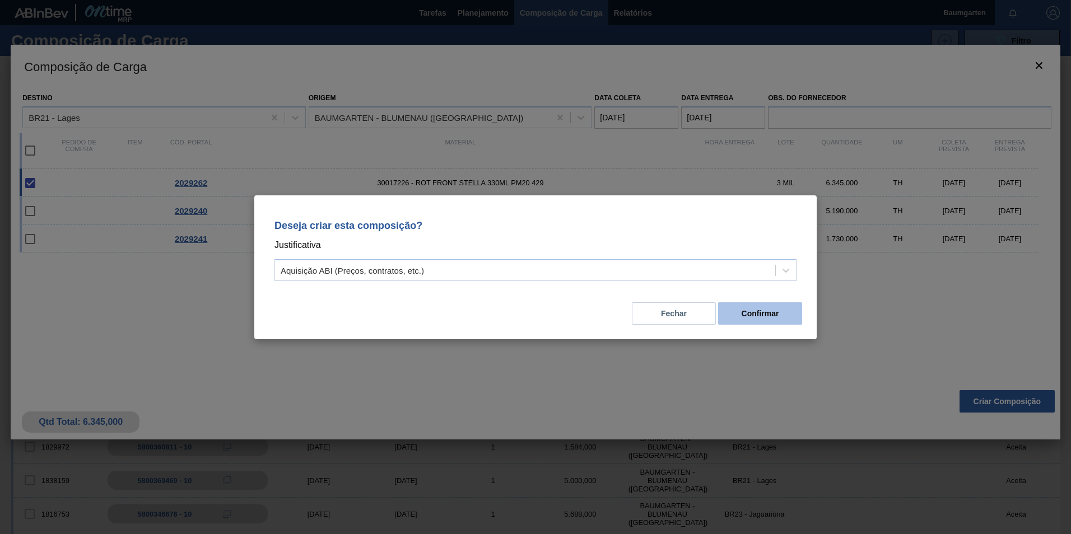
click at [779, 320] on button "Confirmar" at bounding box center [760, 313] width 84 height 22
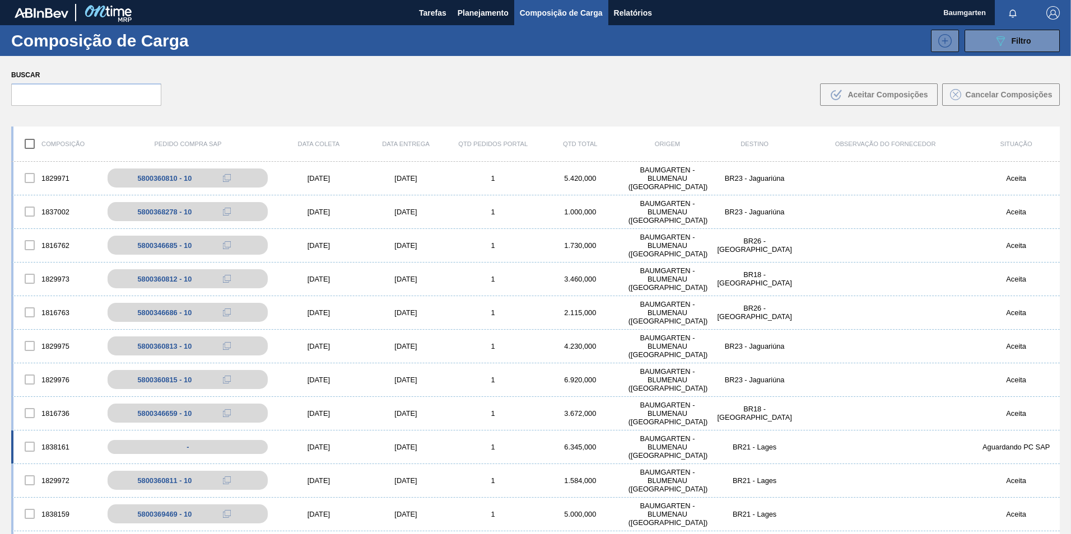
click at [49, 436] on div "1838161" at bounding box center [56, 447] width 87 height 24
click at [57, 435] on div "1838161" at bounding box center [56, 447] width 87 height 24
click at [58, 435] on div "1838161 - [DATE] [DATE] 1 6.345,000 BAUMGARTEN - [GEOGRAPHIC_DATA] ([GEOGRAPHIC…" at bounding box center [535, 448] width 1048 height 34
click at [66, 435] on div "1838161 - [DATE] [DATE] 1 6.345,000 BAUMGARTEN - [GEOGRAPHIC_DATA] ([GEOGRAPHIC…" at bounding box center [535, 448] width 1048 height 34
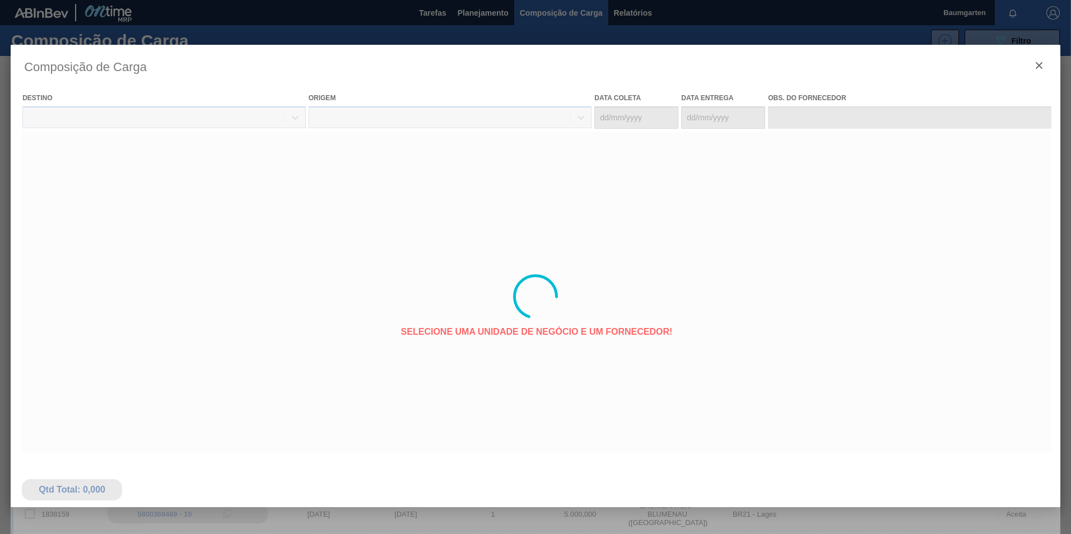
type coleta "[DATE]"
type entrega "[DATE]"
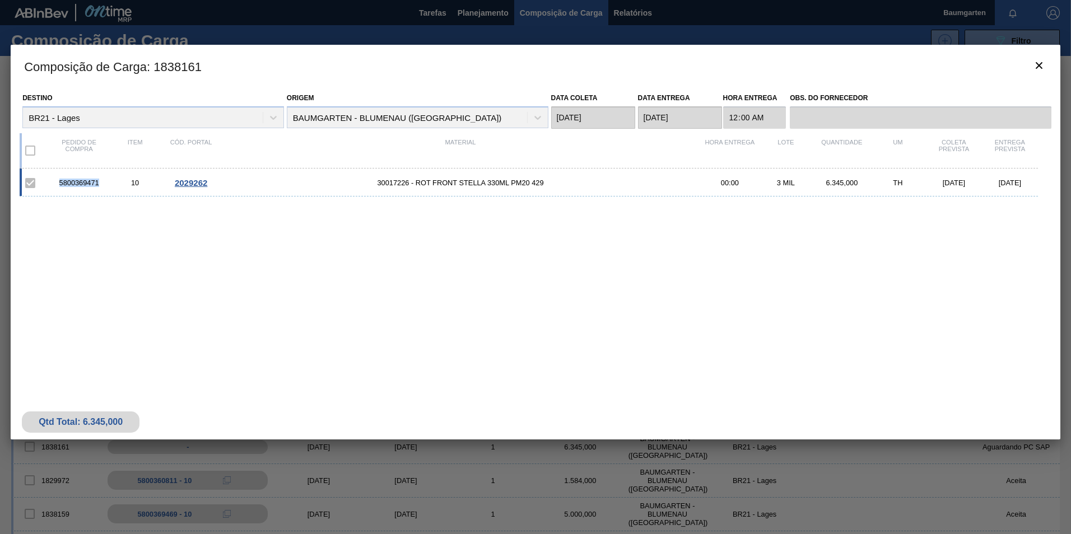
drag, startPoint x: 101, startPoint y: 184, endPoint x: 42, endPoint y: 185, distance: 59.4
click at [42, 185] on div "5800369471 10 2029262 30017226 - ROT FRONT STELLA 330ML PM20 429 00:00 3 MIL 6.…" at bounding box center [529, 183] width 1018 height 28
copy div "5800369471"
click at [193, 184] on span "2029262" at bounding box center [191, 183] width 32 height 10
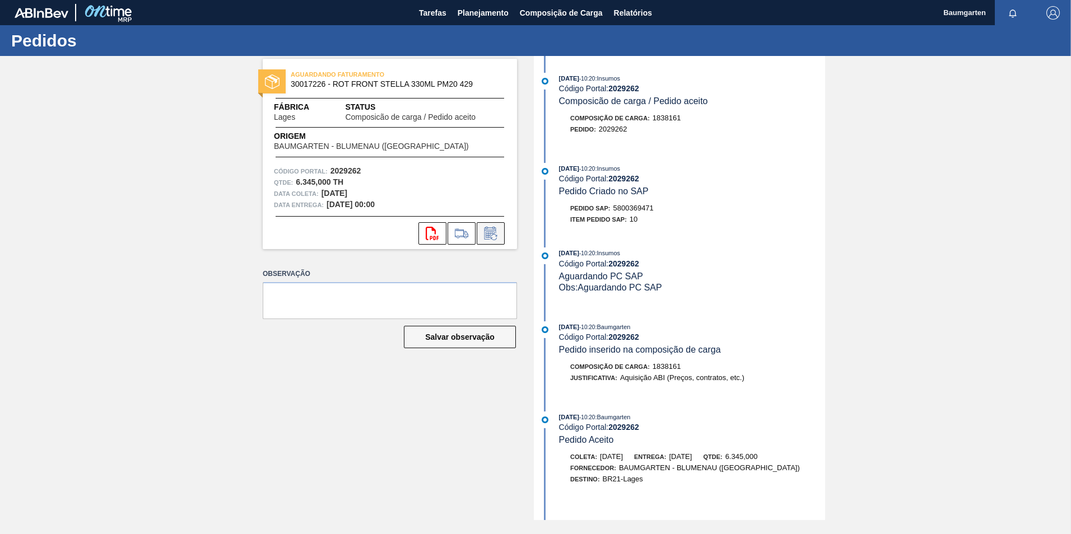
click at [491, 230] on icon at bounding box center [491, 233] width 18 height 13
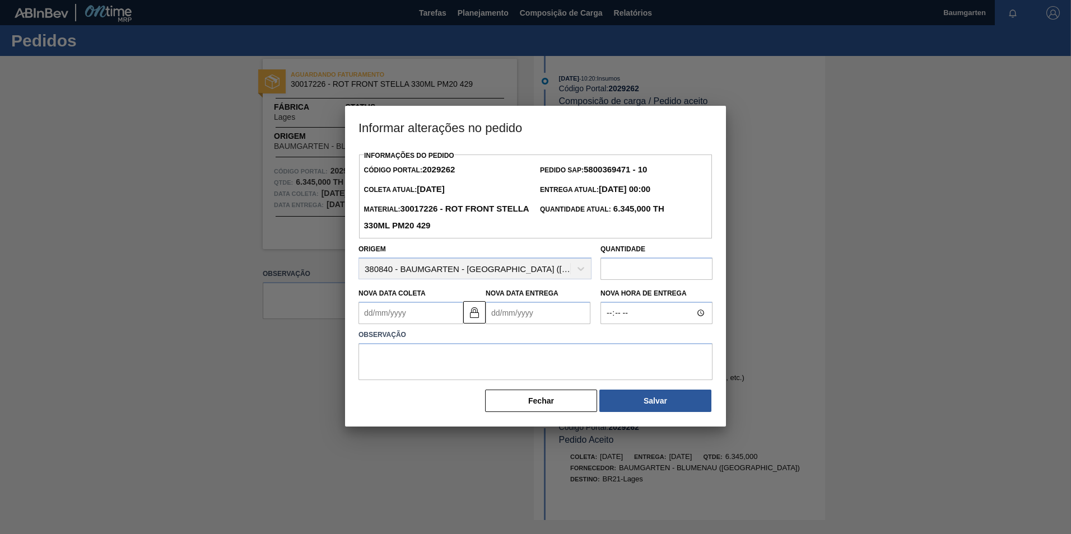
click at [611, 269] on input "text" at bounding box center [656, 269] width 112 height 22
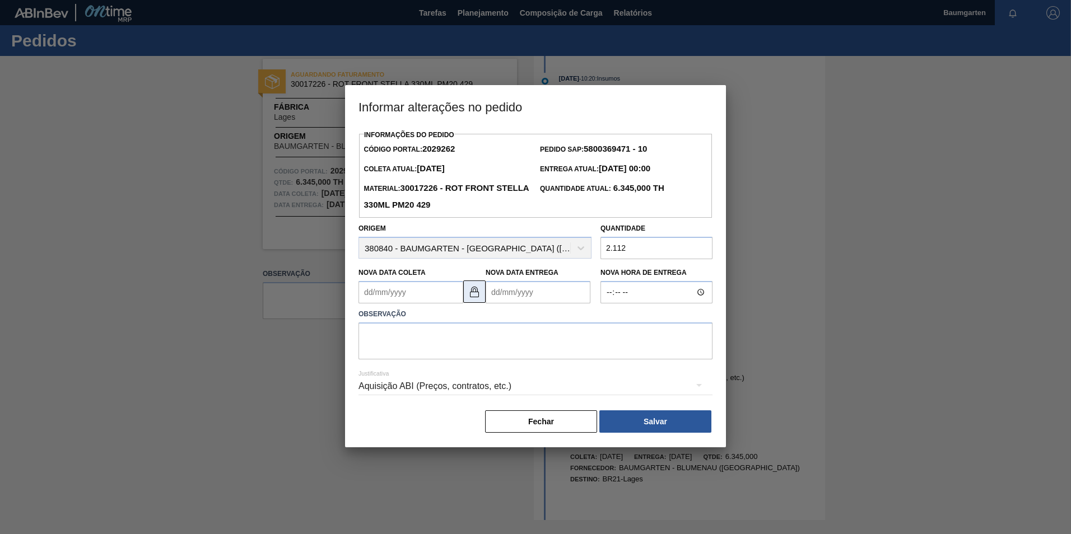
type input "2.112"
click at [467, 297] on button at bounding box center [474, 292] width 22 height 22
click at [431, 297] on Coleta2029262 "Nova Data Coleta" at bounding box center [410, 292] width 105 height 22
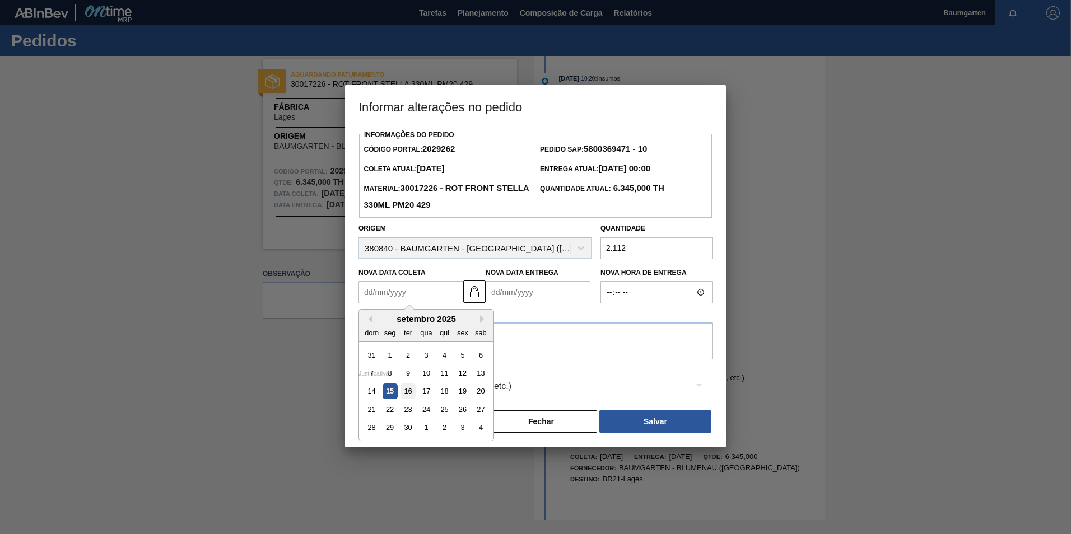
click at [408, 393] on div "16" at bounding box center [407, 391] width 15 height 15
type Coleta2029262 "[DATE]"
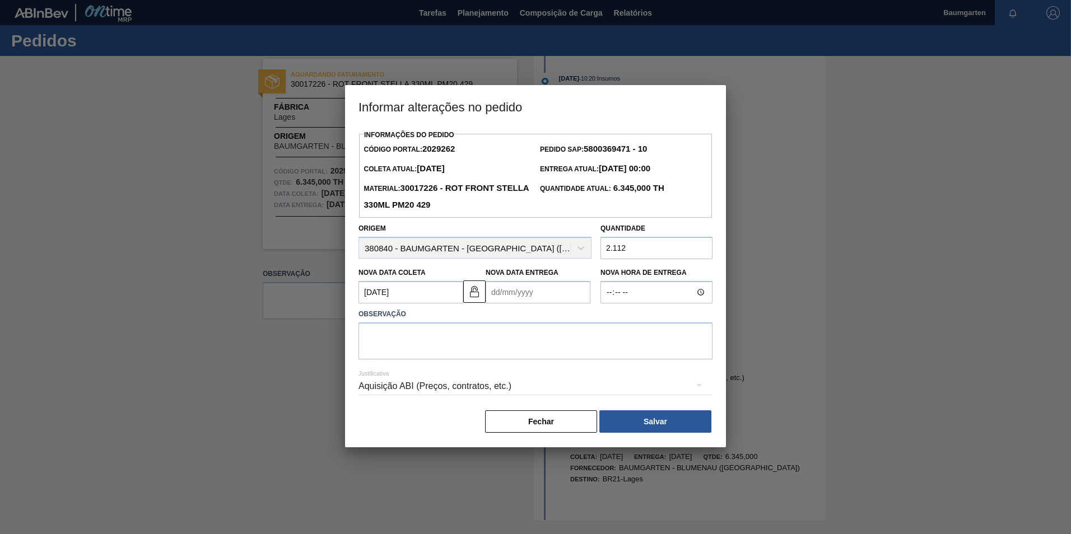
click at [522, 300] on Entrega2029262 "Nova Data Entrega" at bounding box center [537, 292] width 105 height 22
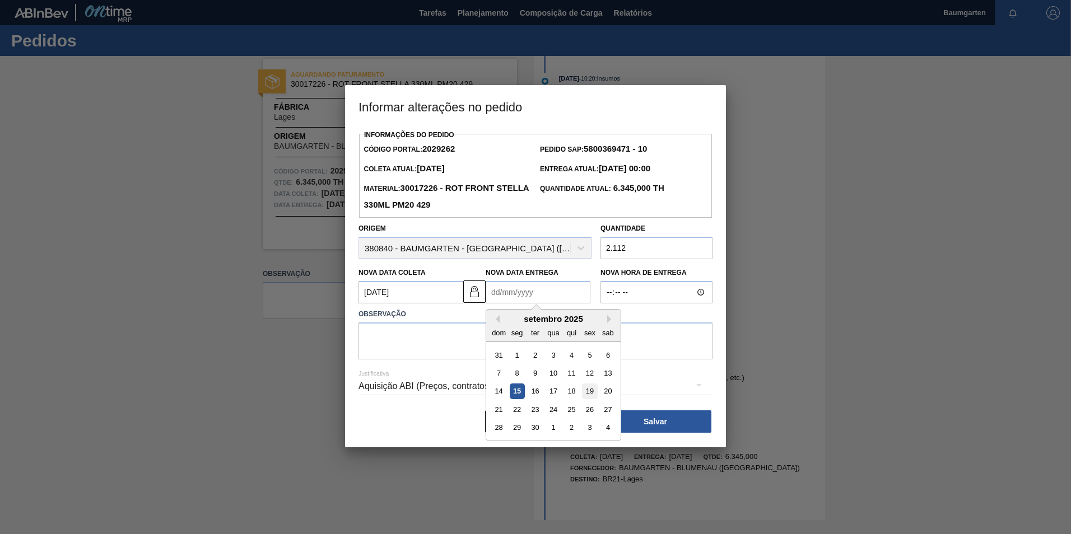
click at [591, 391] on div "19" at bounding box center [589, 391] width 15 height 15
type Entrega2029262 "[DATE]"
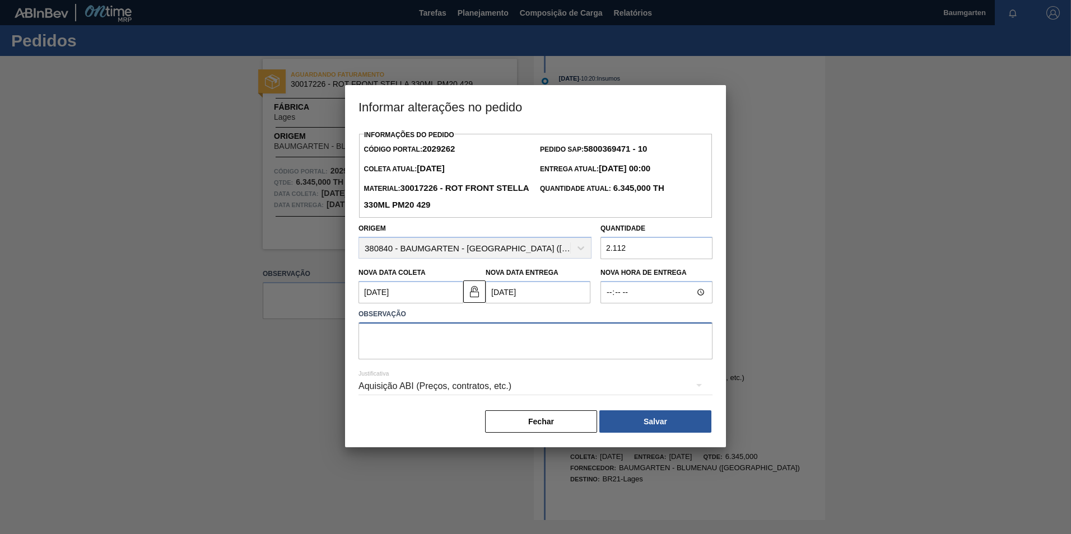
click at [466, 339] on textarea at bounding box center [535, 341] width 354 height 37
type textarea "alteração de data e quantidade"
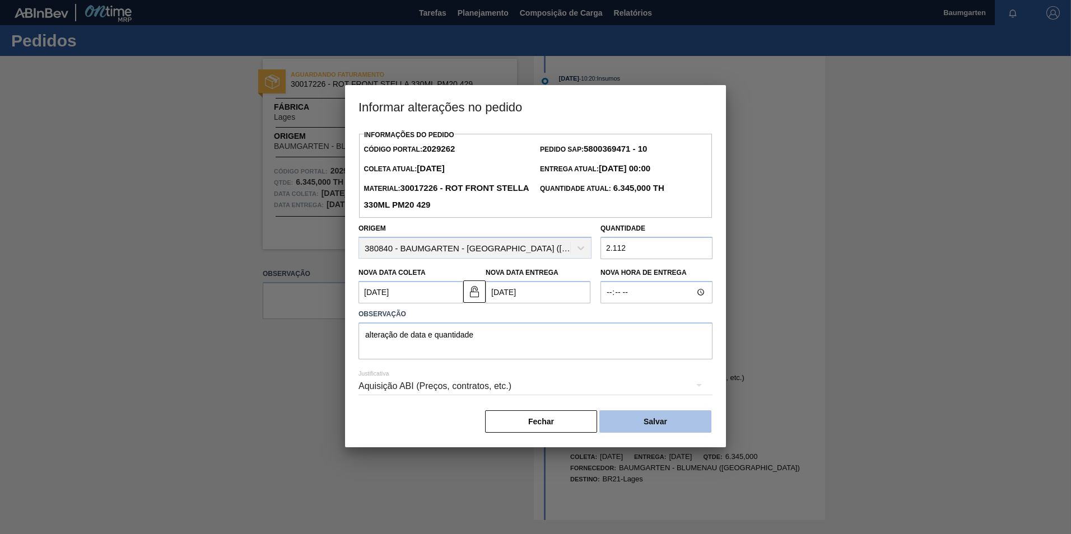
click at [649, 412] on button "Salvar" at bounding box center [655, 421] width 112 height 22
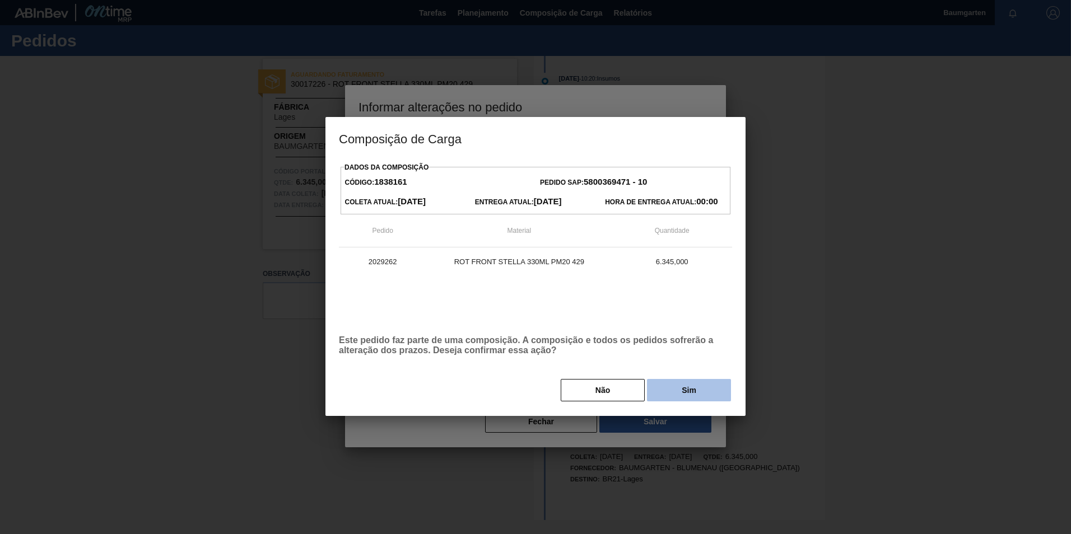
click at [692, 394] on button "Sim" at bounding box center [689, 390] width 84 height 22
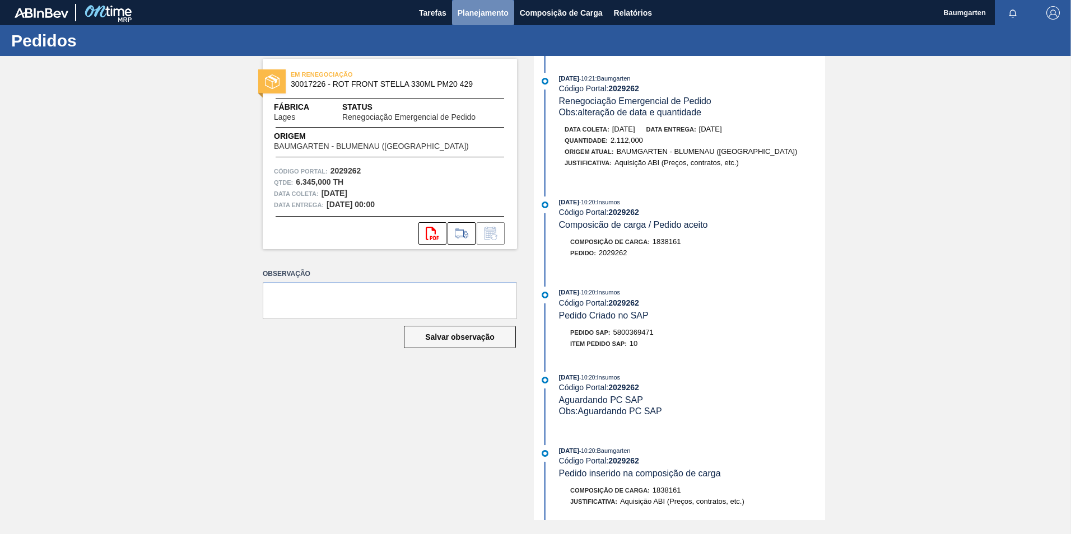
click at [471, 8] on span "Planejamento" at bounding box center [482, 12] width 51 height 13
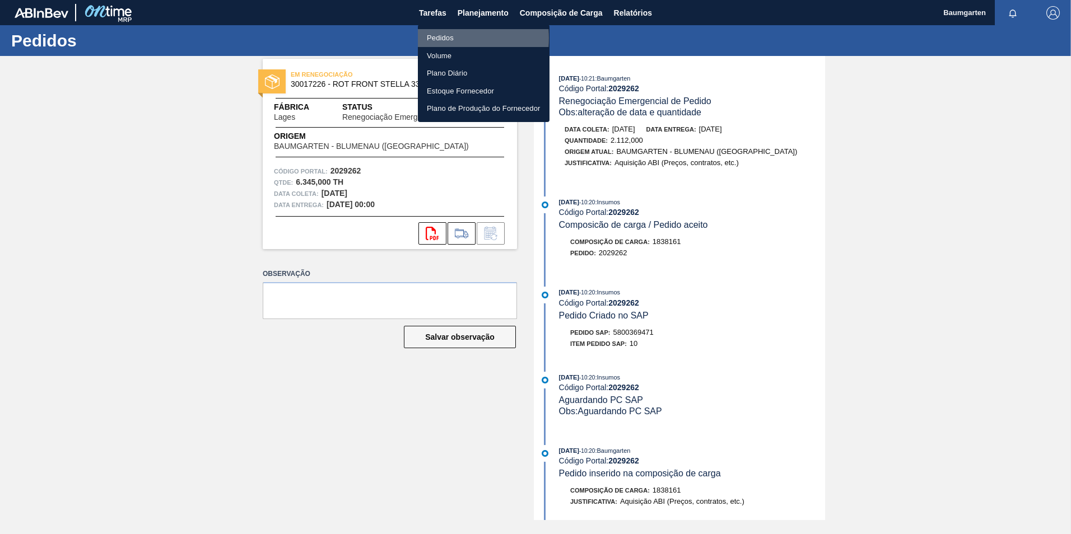
click at [440, 38] on li "Pedidos" at bounding box center [484, 38] width 132 height 18
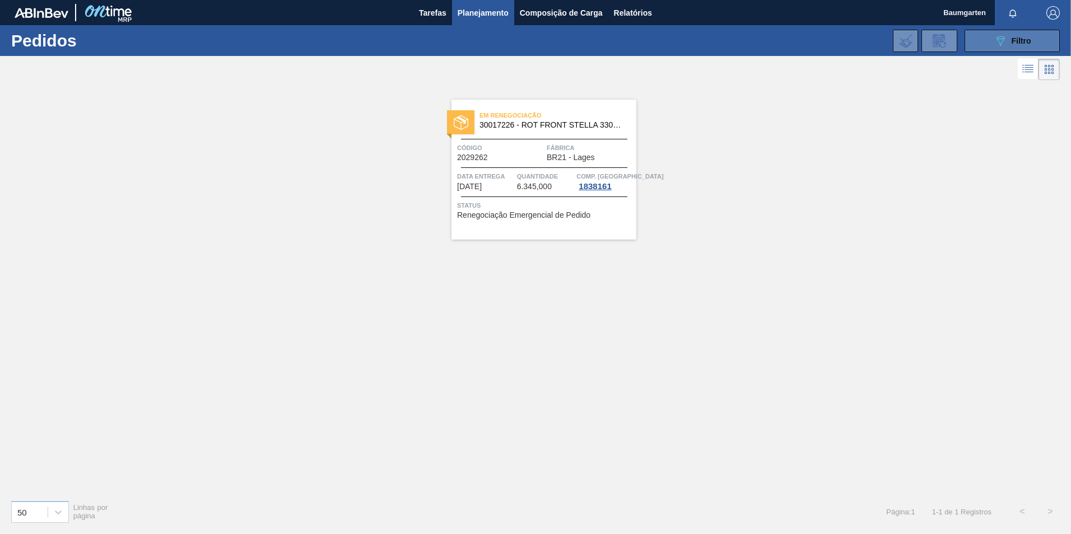
click at [1014, 34] on div "089F7B8B-B2A5-4AFE-B5C0-19BA573D28AC Filtro" at bounding box center [1012, 40] width 38 height 13
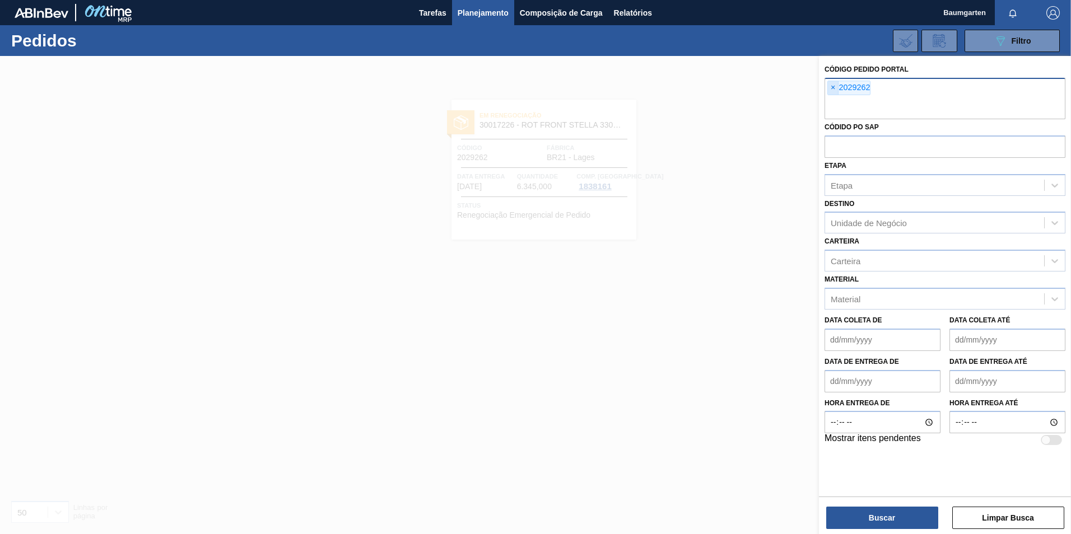
click at [833, 86] on span "×" at bounding box center [833, 87] width 11 height 13
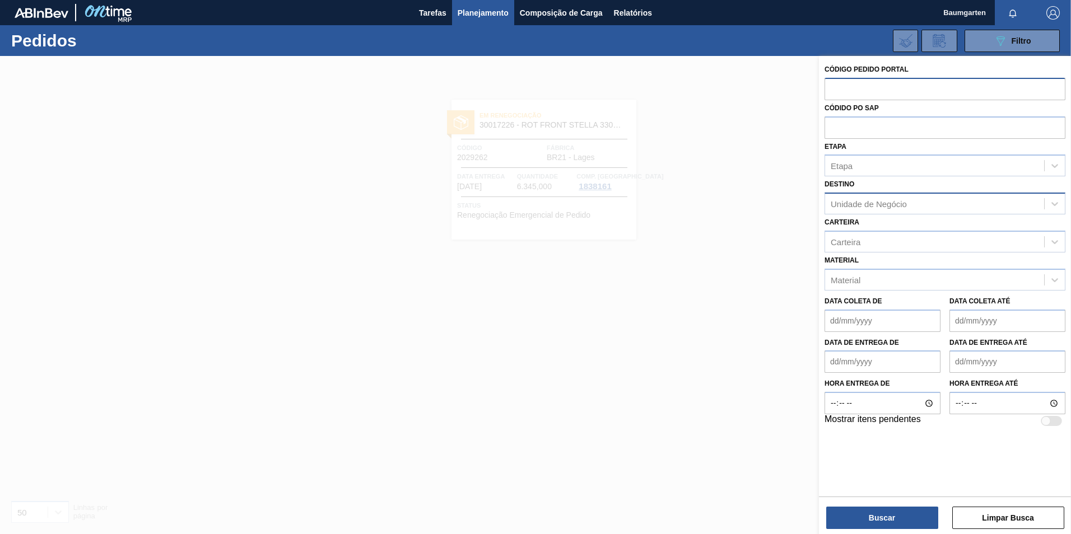
click at [854, 207] on div "Unidade de Negócio" at bounding box center [868, 204] width 76 height 10
type input "lages"
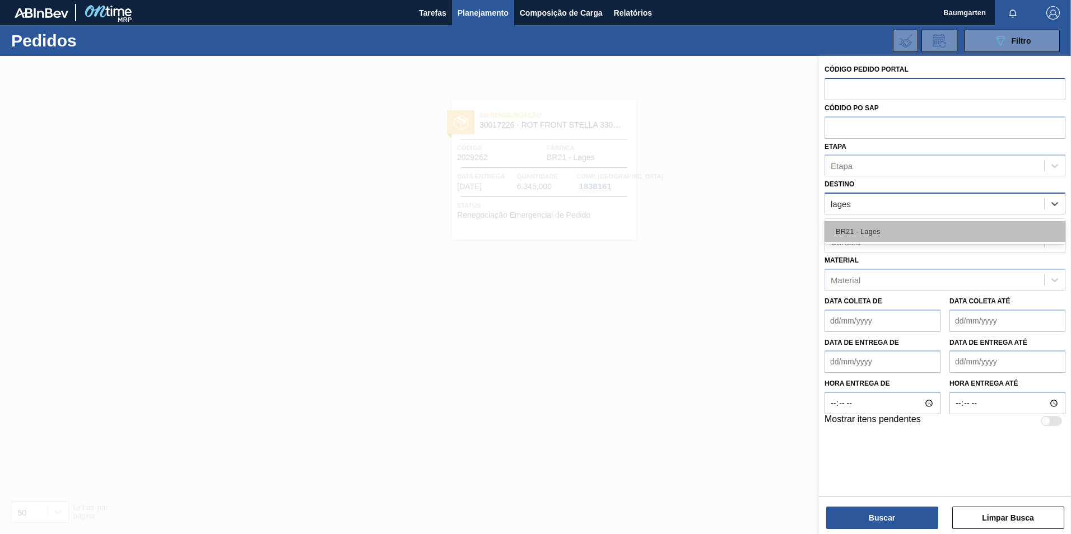
click at [854, 230] on div "BR21 - Lages" at bounding box center [944, 231] width 241 height 21
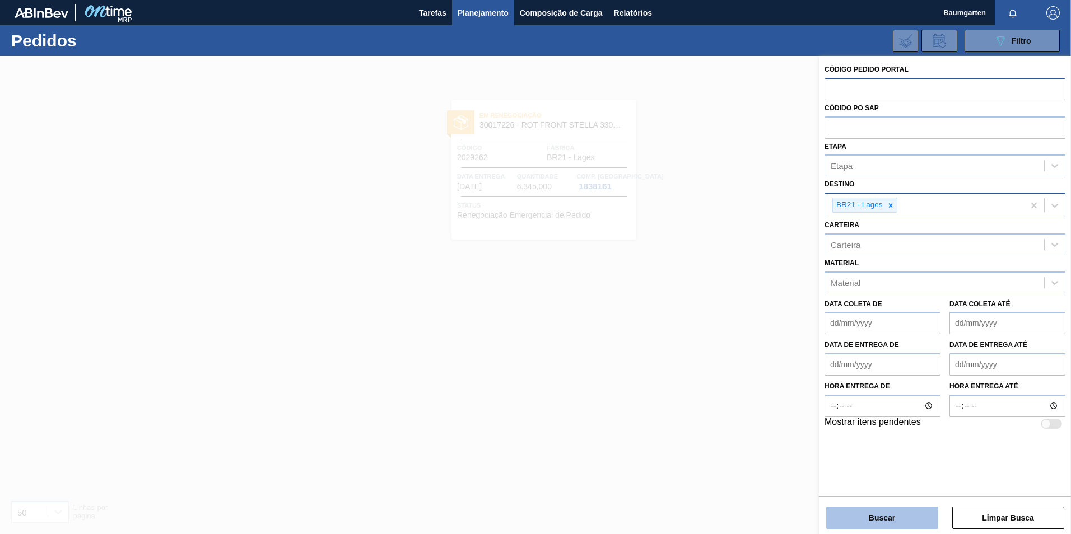
click at [896, 521] on button "Buscar" at bounding box center [882, 518] width 112 height 22
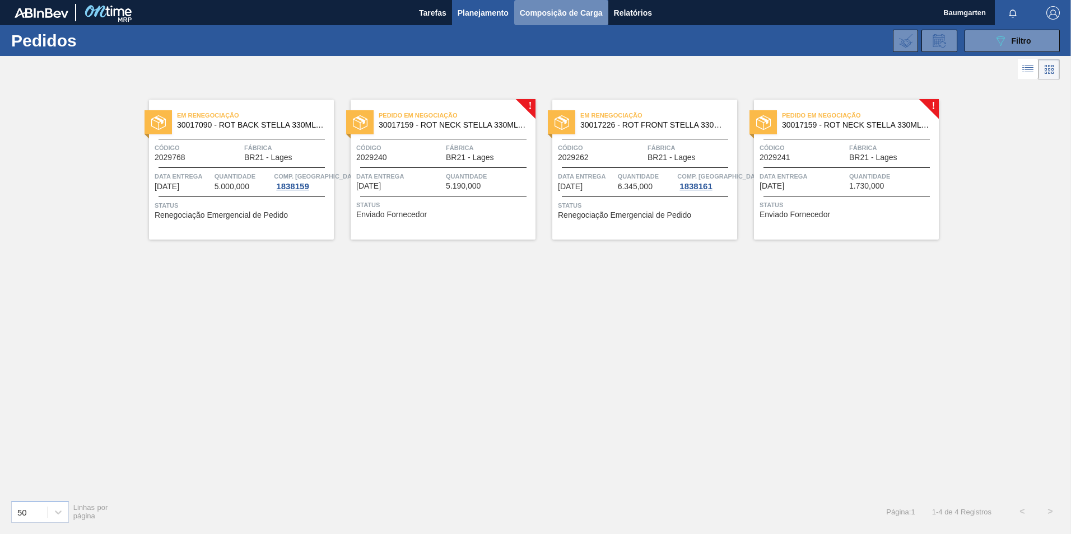
click at [555, 10] on span "Composição de Carga" at bounding box center [561, 12] width 83 height 13
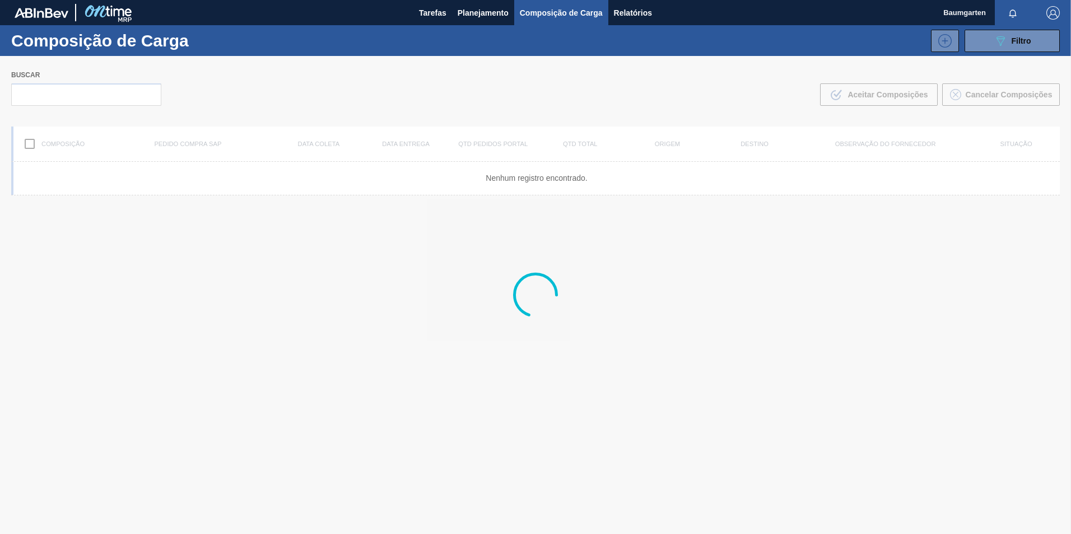
click at [96, 91] on div at bounding box center [535, 295] width 1071 height 478
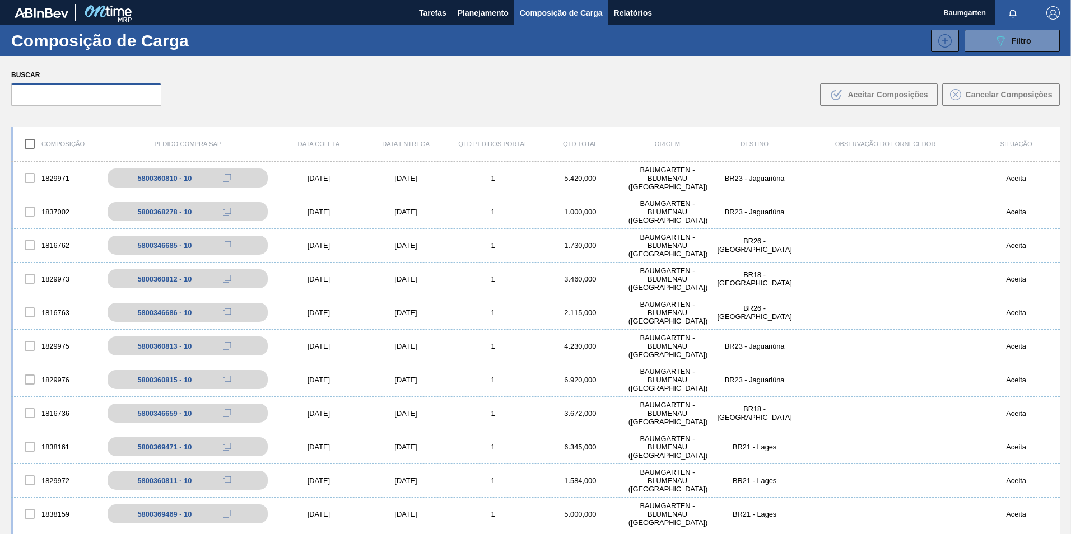
click at [55, 95] on input "text" at bounding box center [86, 94] width 150 height 22
paste input "5800360811"
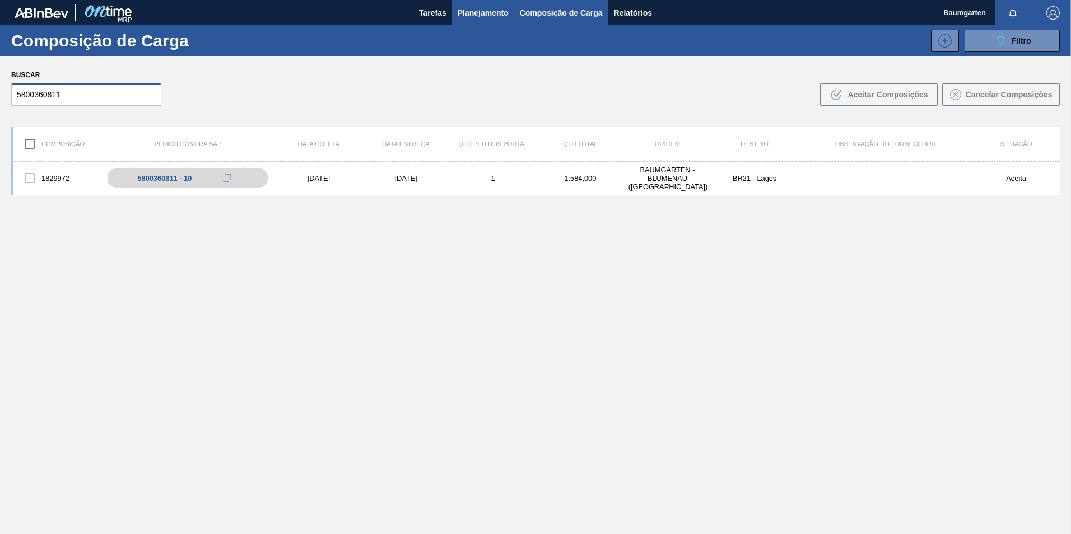
type input "5800360811"
click at [478, 14] on span "Planejamento" at bounding box center [482, 12] width 51 height 13
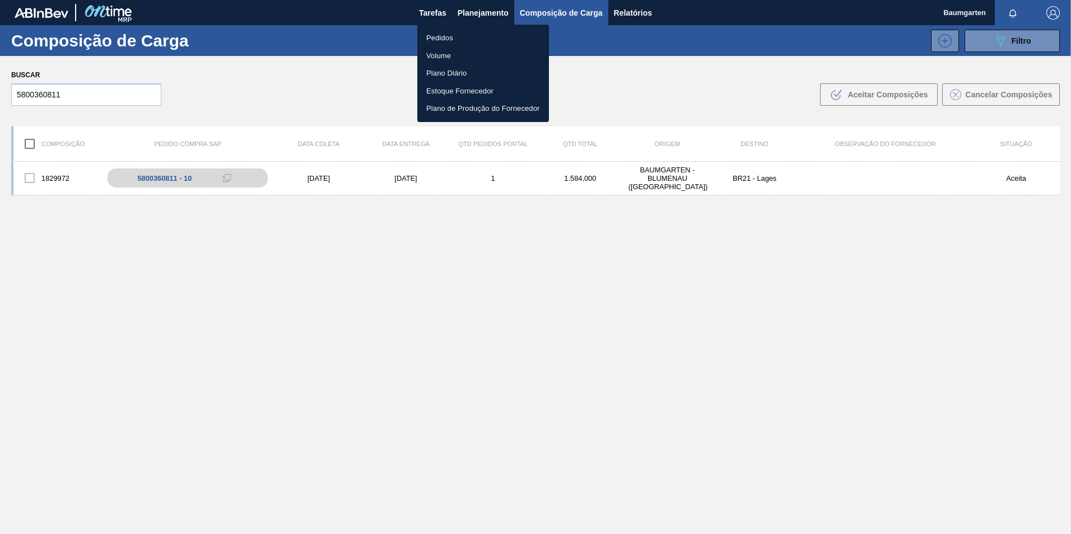
click at [452, 32] on li "Pedidos" at bounding box center [483, 38] width 132 height 18
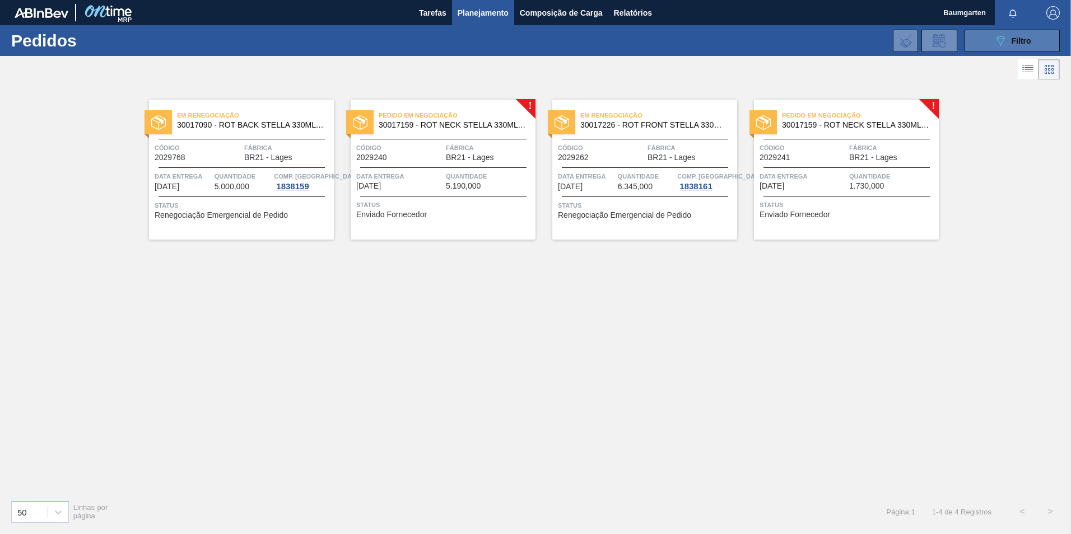
click at [1025, 37] on span "Filtro" at bounding box center [1021, 40] width 20 height 9
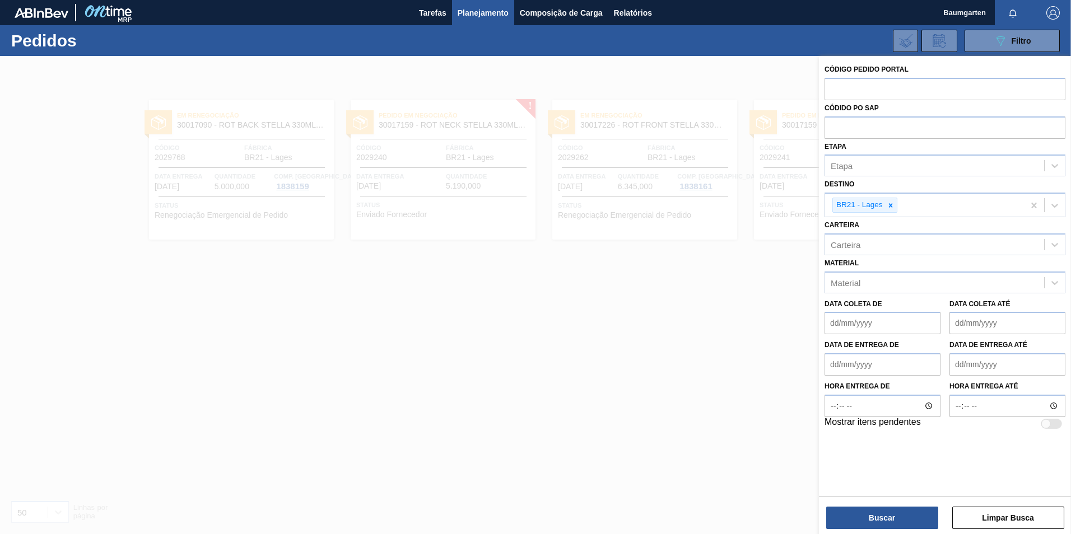
click at [1054, 420] on div at bounding box center [1050, 424] width 21 height 10
checkbox input "true"
click at [894, 208] on icon at bounding box center [890, 206] width 8 height 8
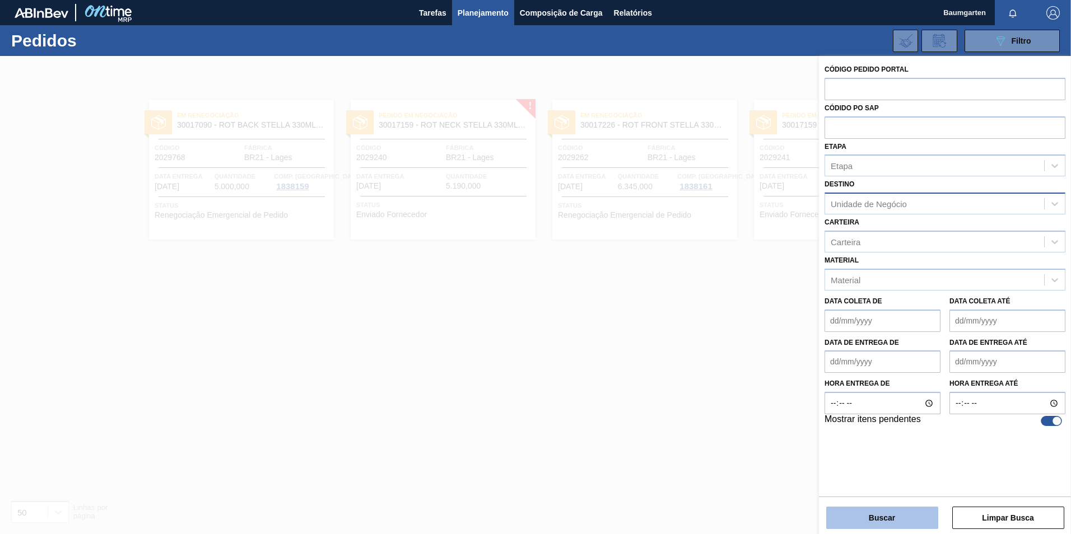
click at [912, 527] on button "Buscar" at bounding box center [882, 518] width 112 height 22
